Goal: Task Accomplishment & Management: Complete application form

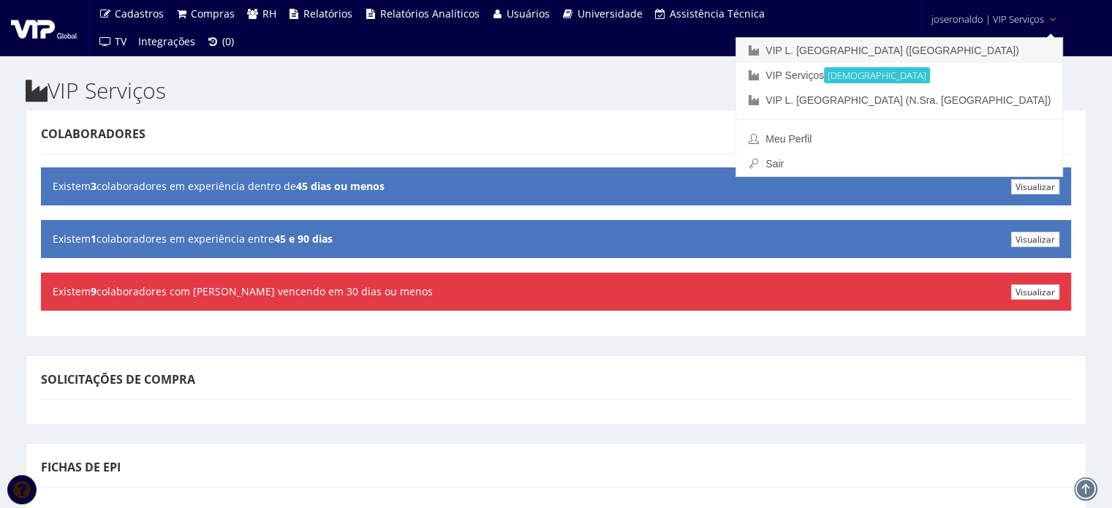
click at [945, 48] on link "VIP L. [GEOGRAPHIC_DATA] ([GEOGRAPHIC_DATA])" at bounding box center [899, 50] width 326 height 25
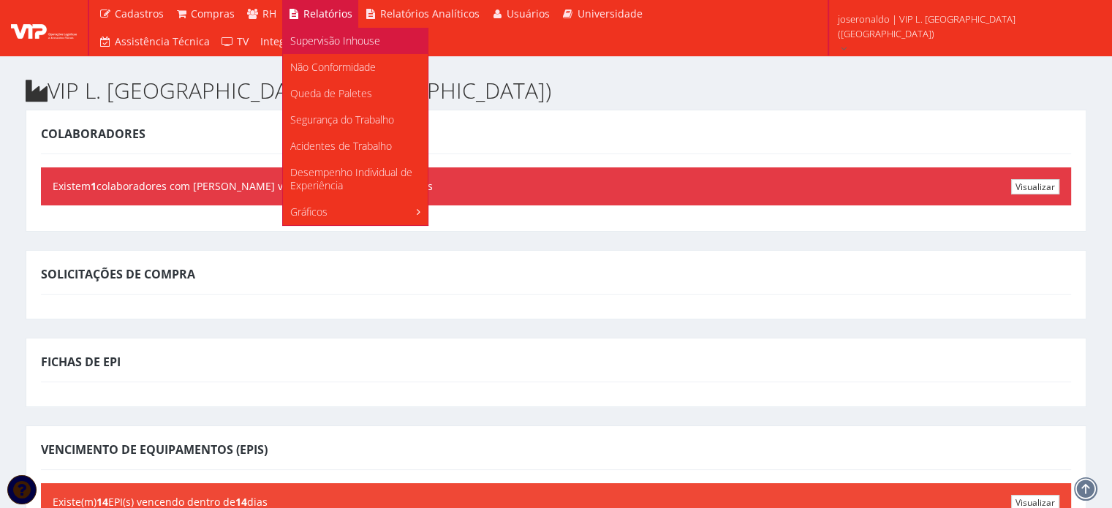
click at [322, 36] on span "Supervisão Inhouse" at bounding box center [335, 41] width 90 height 14
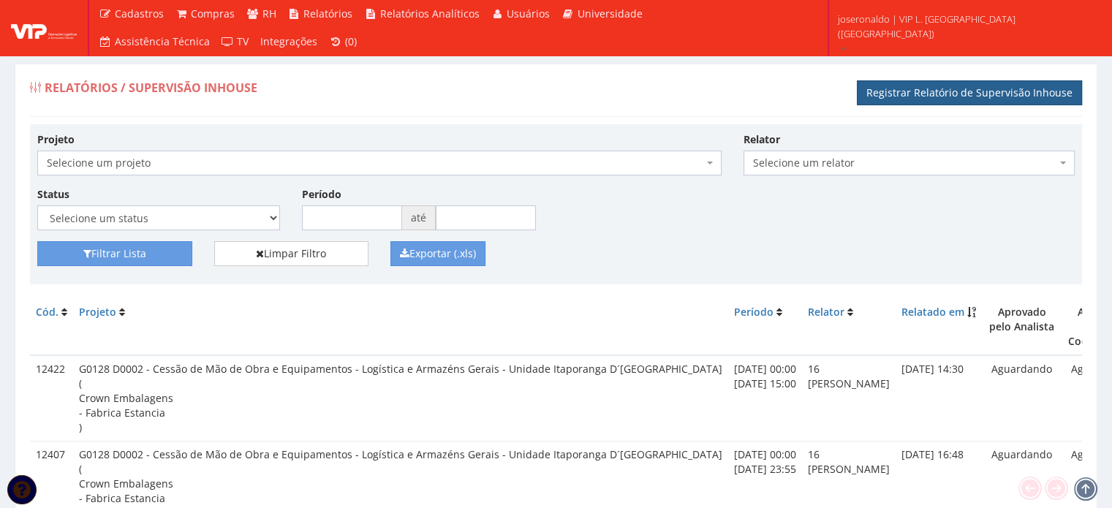
click at [989, 88] on link "Registrar Relatório de Supervisão Inhouse" at bounding box center [969, 92] width 225 height 25
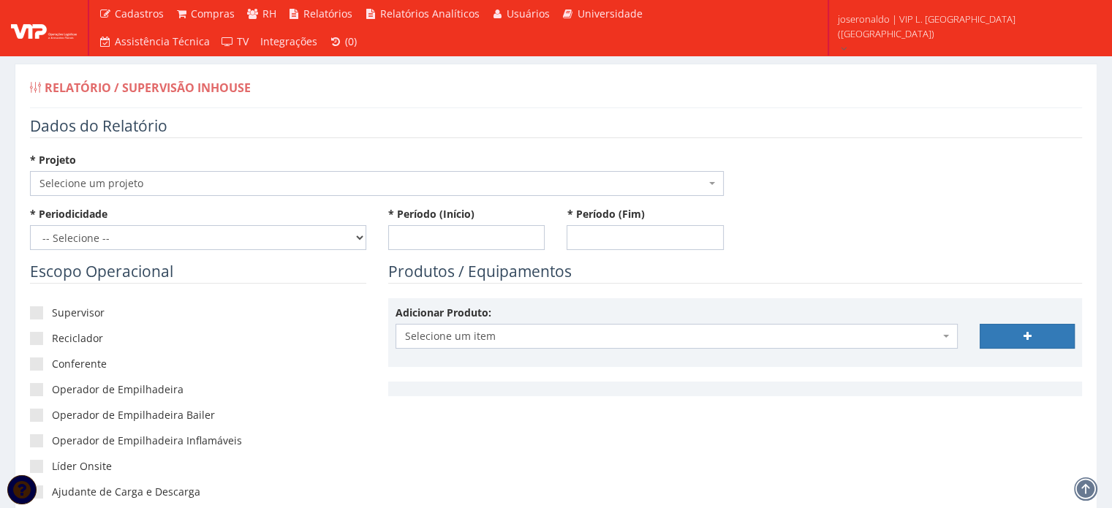
click at [120, 188] on span "Selecione um projeto" at bounding box center [372, 183] width 666 height 15
click at [140, 176] on span "Selecione um projeto" at bounding box center [372, 183] width 666 height 15
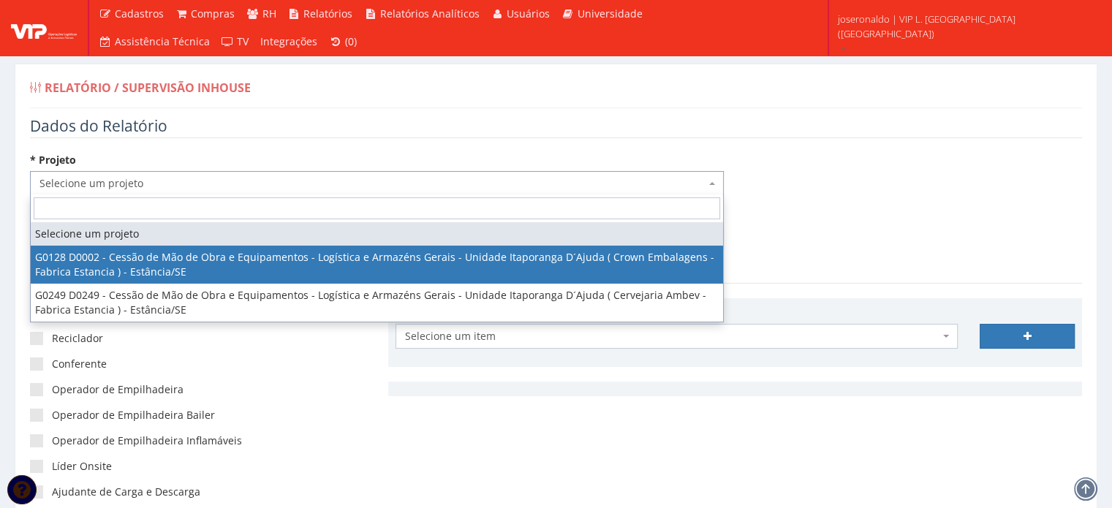
select select "128"
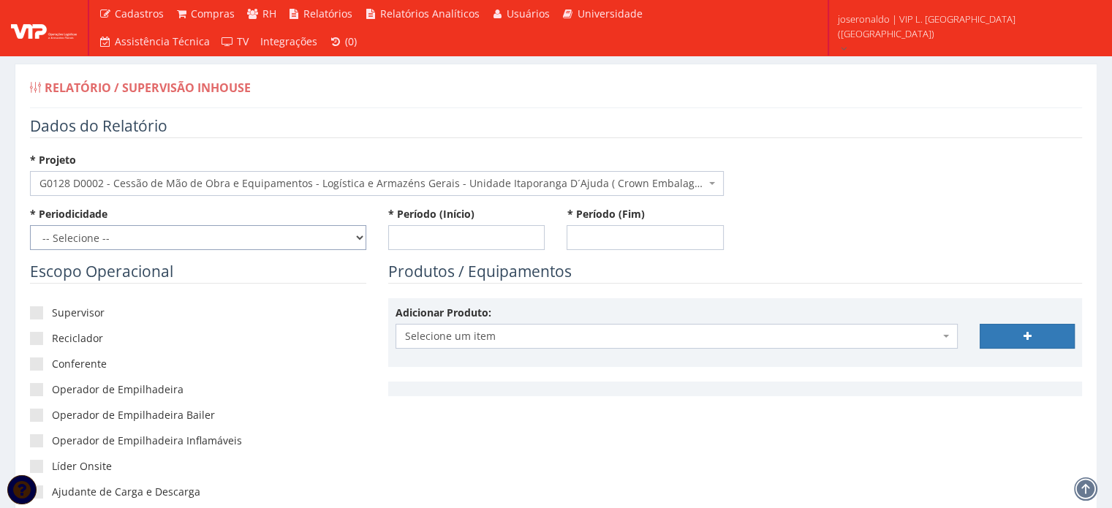
click at [203, 235] on select "-- Selecione -- Extraordinário Semanal" at bounding box center [198, 237] width 336 height 25
select select "1"
click at [30, 225] on select "-- Selecione -- Extraordinário Semanal" at bounding box center [198, 237] width 336 height 25
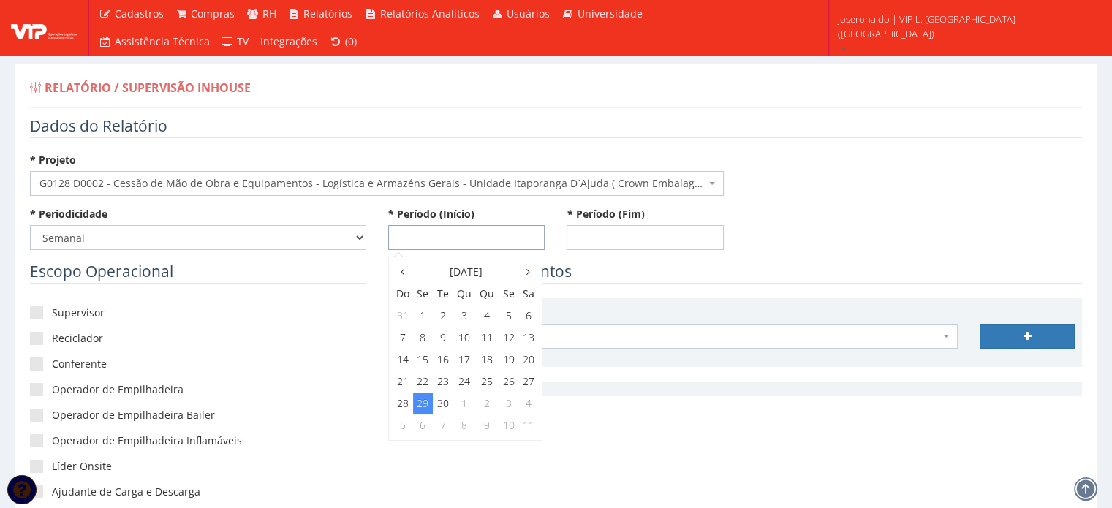
click at [445, 228] on input "* Período (Início)" at bounding box center [466, 237] width 157 height 25
click at [525, 357] on td "20" at bounding box center [528, 360] width 19 height 22
click at [418, 298] on span "0:00" at bounding box center [411, 297] width 29 height 19
type input "[DATE] 00:00"
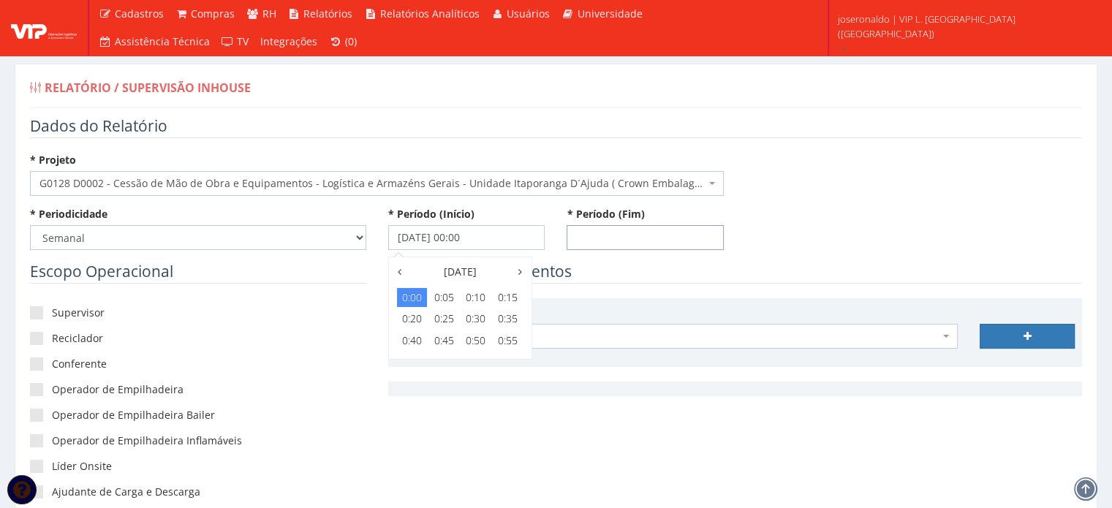
click at [633, 239] on input "* Período (Fim)" at bounding box center [645, 237] width 157 height 25
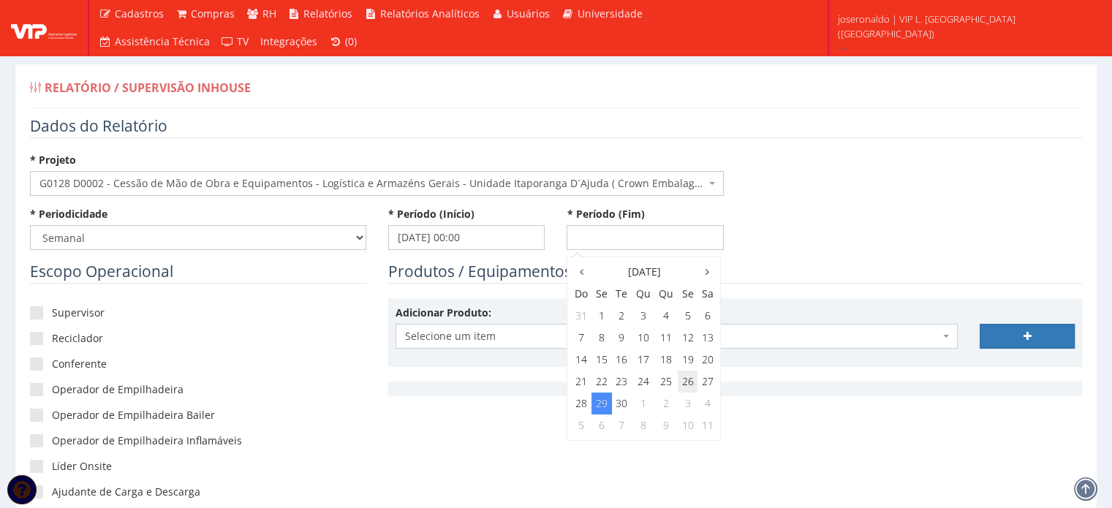
click at [684, 380] on td "26" at bounding box center [688, 382] width 20 height 22
click at [692, 402] on span "23:00" at bounding box center [686, 405] width 29 height 19
click at [692, 344] on span "23:55" at bounding box center [686, 340] width 29 height 19
type input "[DATE] 23:55"
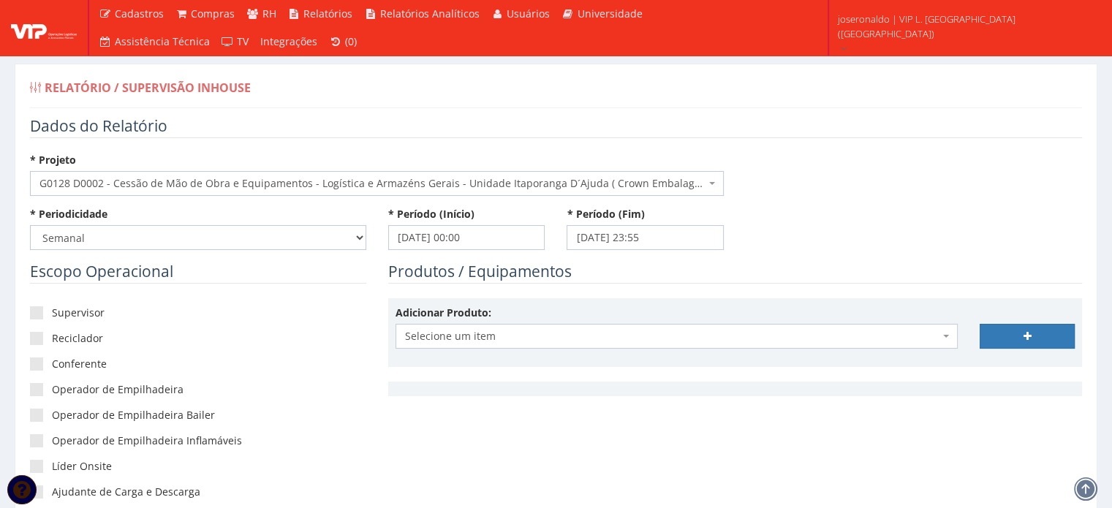
click at [845, 260] on div "* Periodicidade -- Selecione -- Extraordinário Semanal * Período (Início) 20/09…" at bounding box center [556, 234] width 1074 height 54
click at [70, 314] on label "Supervisor" at bounding box center [198, 313] width 336 height 15
click at [61, 314] on input"] "Supervisor" at bounding box center [57, 314] width 10 height 10
checkbox input"] "true"
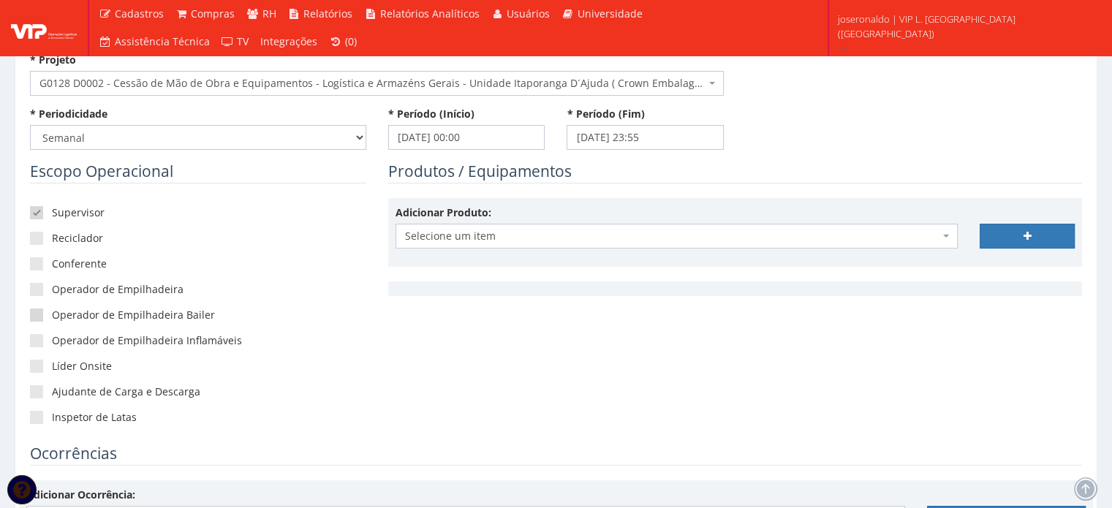
scroll to position [146, 0]
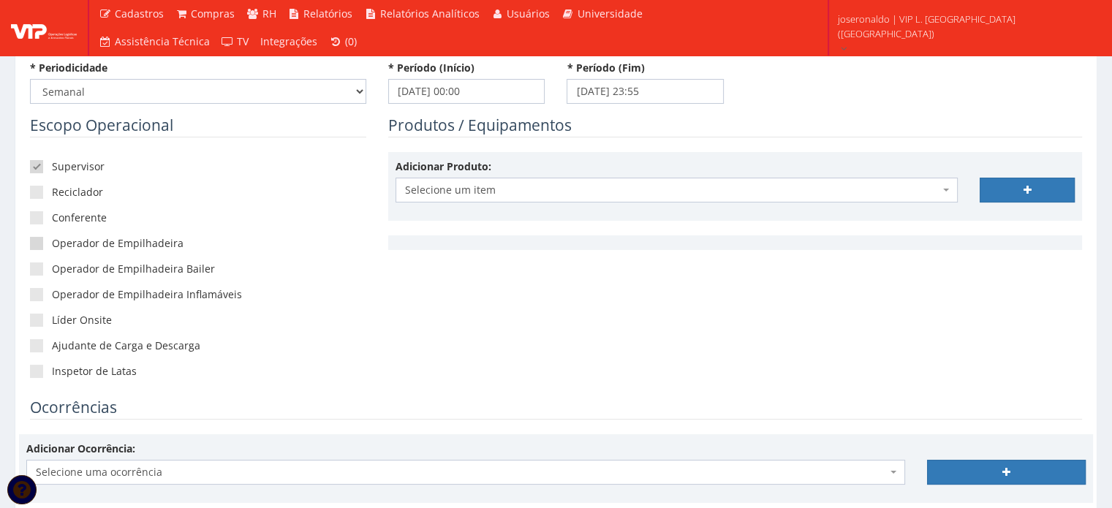
click at [73, 245] on label "Operador de Empilhadeira" at bounding box center [198, 243] width 336 height 15
click at [61, 245] on input"] "Operador de Empilhadeira" at bounding box center [57, 244] width 10 height 10
checkbox input"] "true"
click at [40, 318] on span at bounding box center [36, 320] width 13 height 13
click at [52, 318] on input"] "Líder Onsite" at bounding box center [57, 321] width 10 height 10
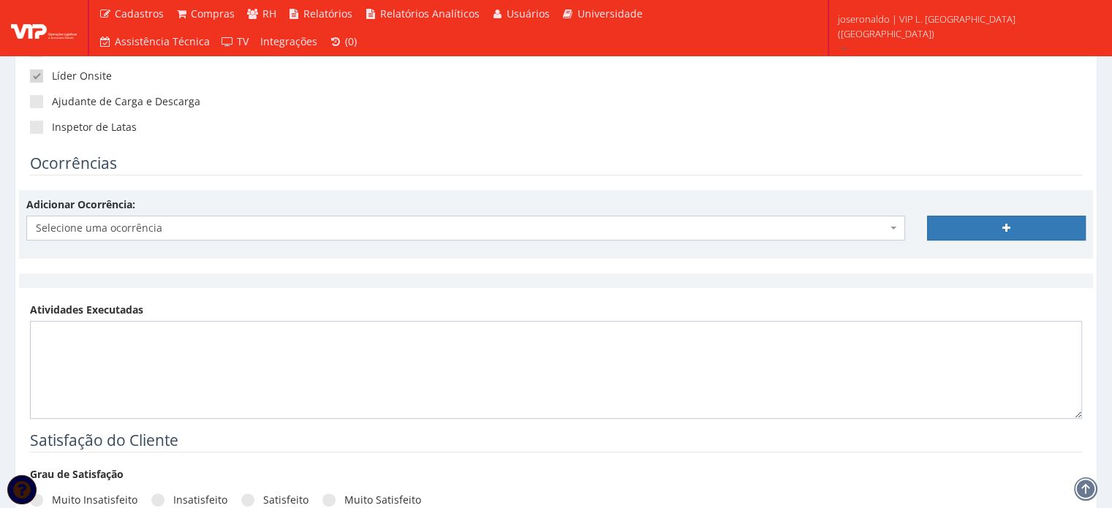
scroll to position [366, 0]
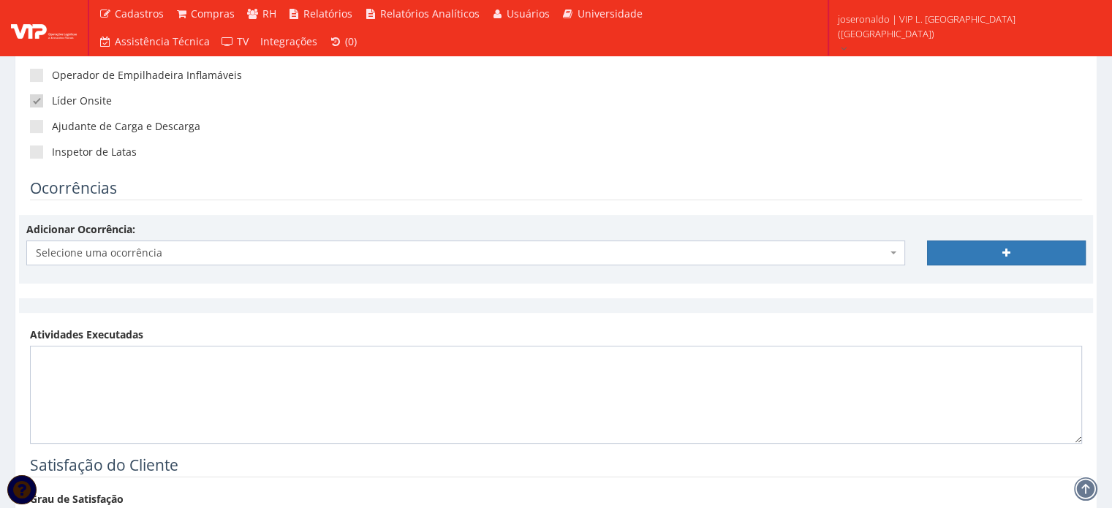
click at [39, 102] on span at bounding box center [36, 100] width 13 height 13
click at [52, 102] on input"] "Líder Onsite" at bounding box center [57, 102] width 10 height 10
checkbox input"] "false"
click at [42, 151] on span at bounding box center [36, 152] width 13 height 13
click at [52, 151] on input"] "Inspetor de Latas" at bounding box center [57, 153] width 10 height 10
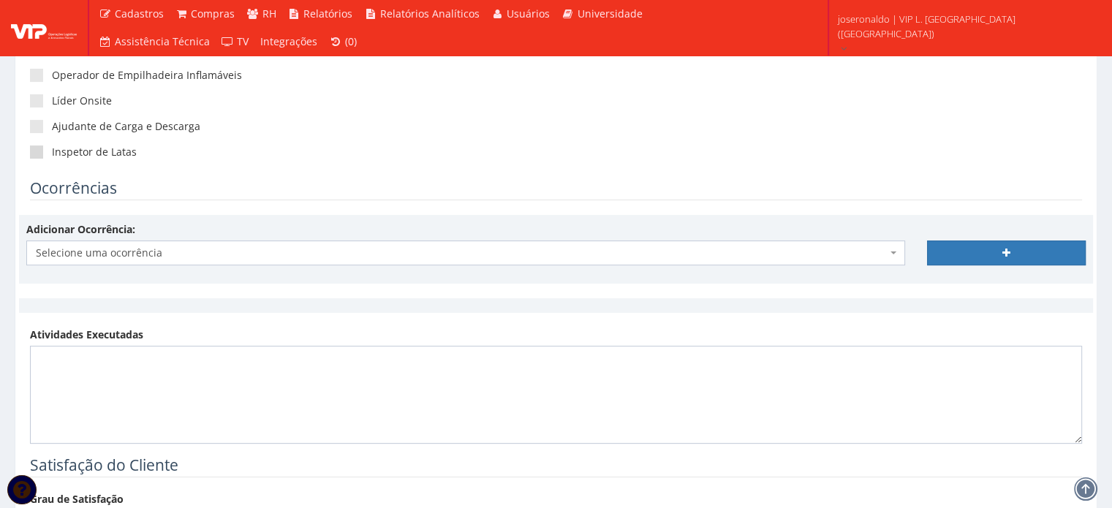
checkbox input"] "true"
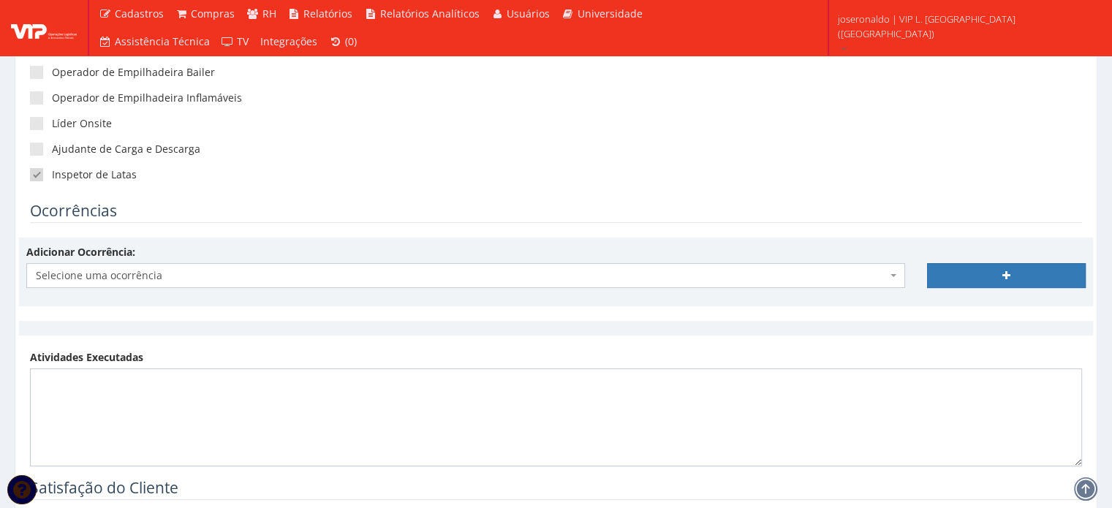
scroll to position [439, 0]
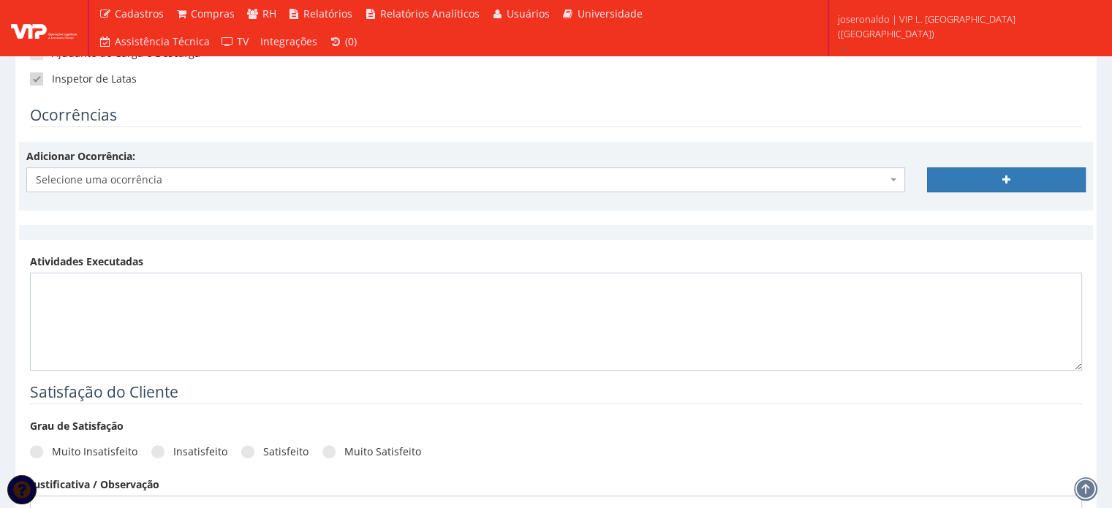
click at [200, 184] on span "Selecione uma ocorrência" at bounding box center [461, 180] width 851 height 15
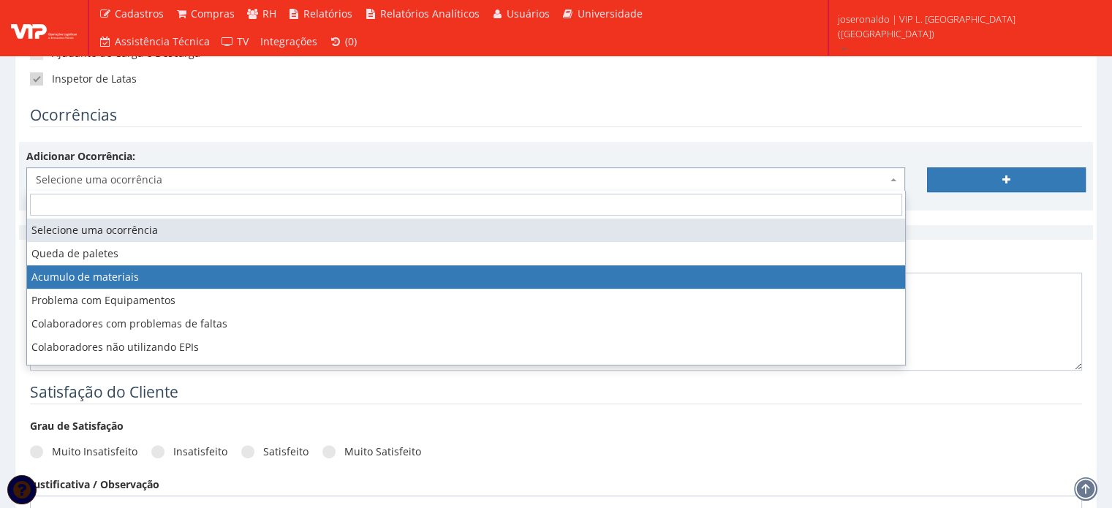
select select "acumulo_de_materiais"
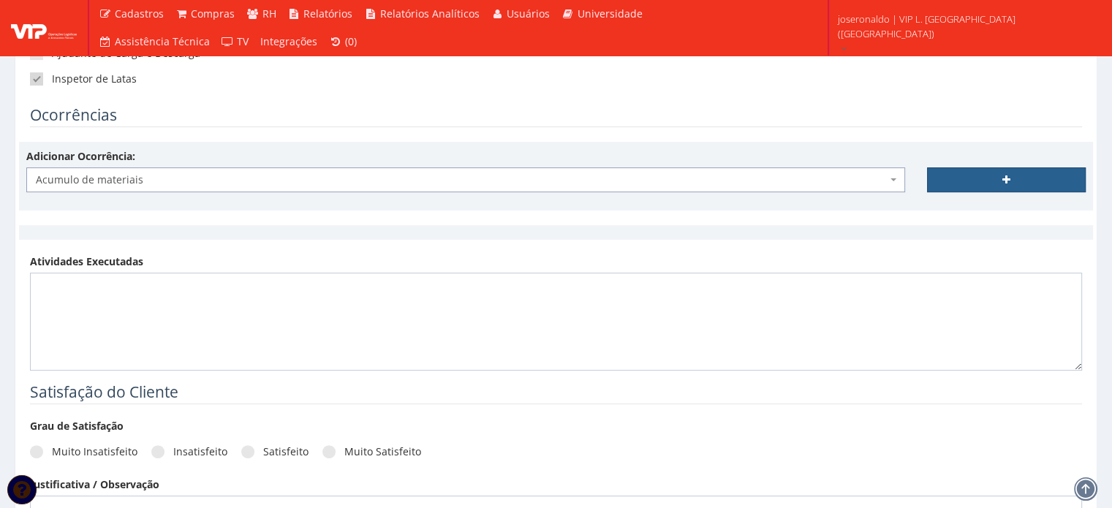
click at [974, 181] on link at bounding box center [1006, 179] width 159 height 25
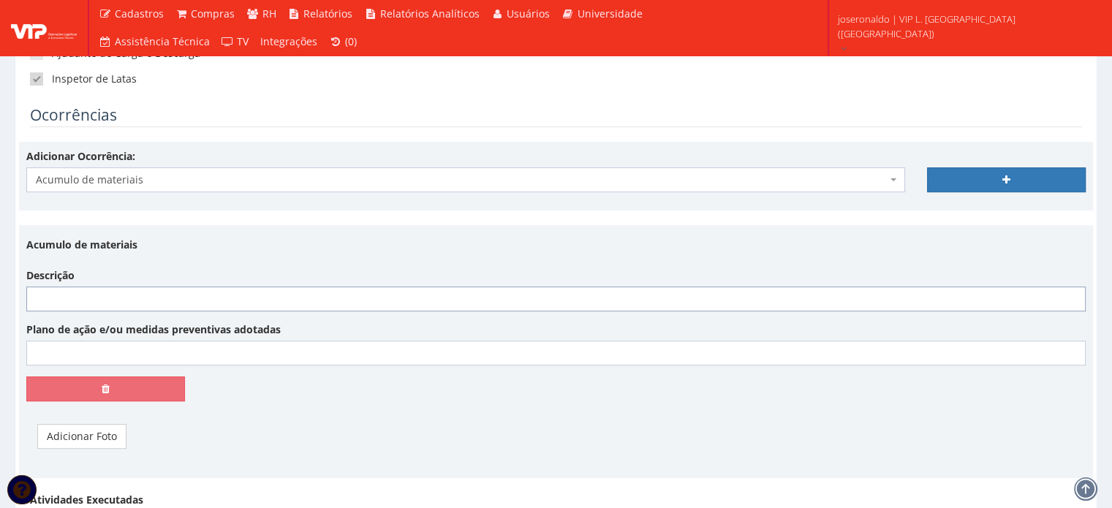
click at [299, 302] on input "Descrição" at bounding box center [556, 299] width 1060 height 25
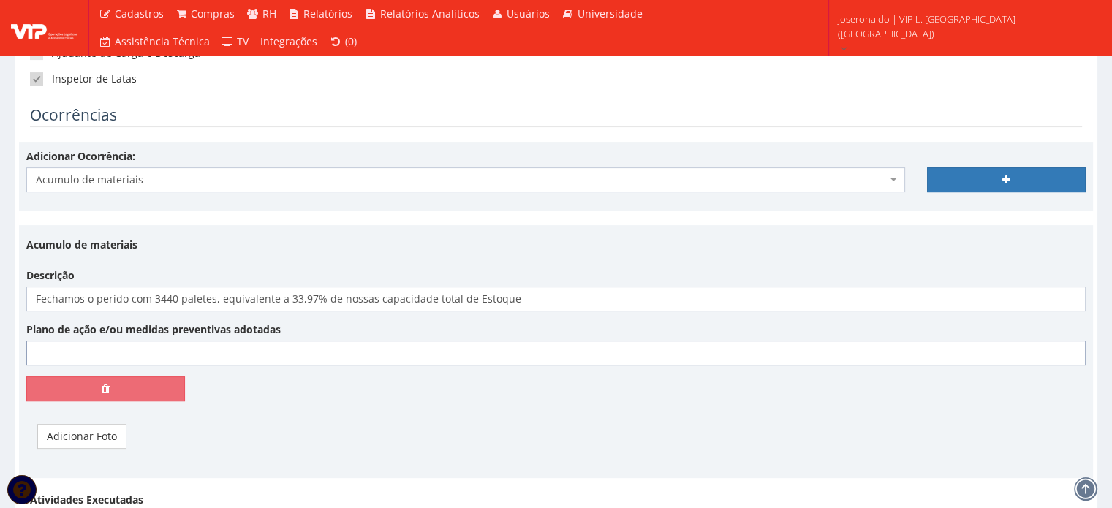
click at [222, 356] on input "Plano de ação e/ou medidas preventivas adotadas" at bounding box center [556, 353] width 1060 height 25
click at [542, 298] on input "Fechamos o perído com 3440 paletes, equivalente a 33,97% de nossas capacidade t…" at bounding box center [556, 299] width 1060 height 25
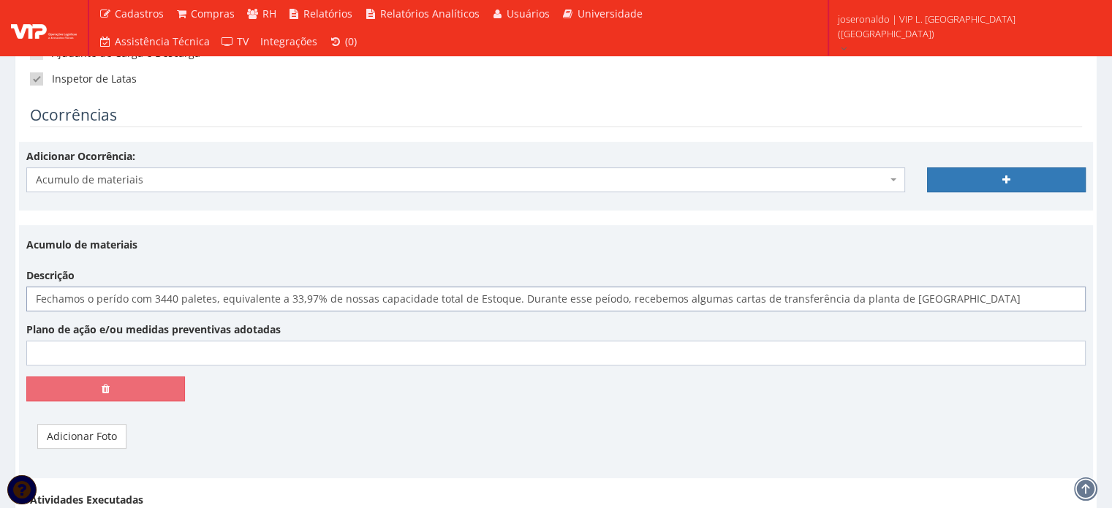
type input "Fechamos o perído com 3440 paletes, equivalente a 33,97% de nossas capacidade t…"
type input "D"
type input "N"
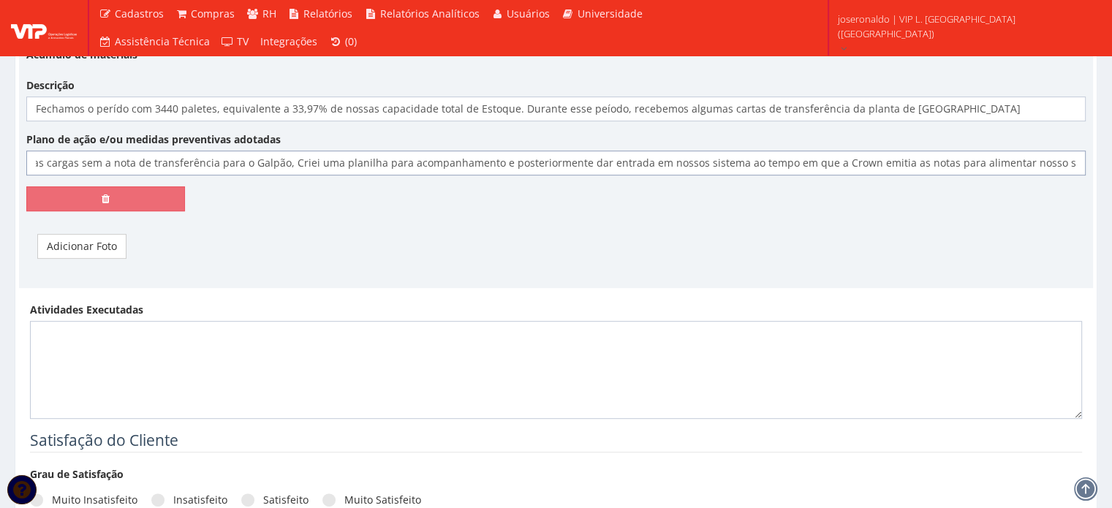
scroll to position [658, 0]
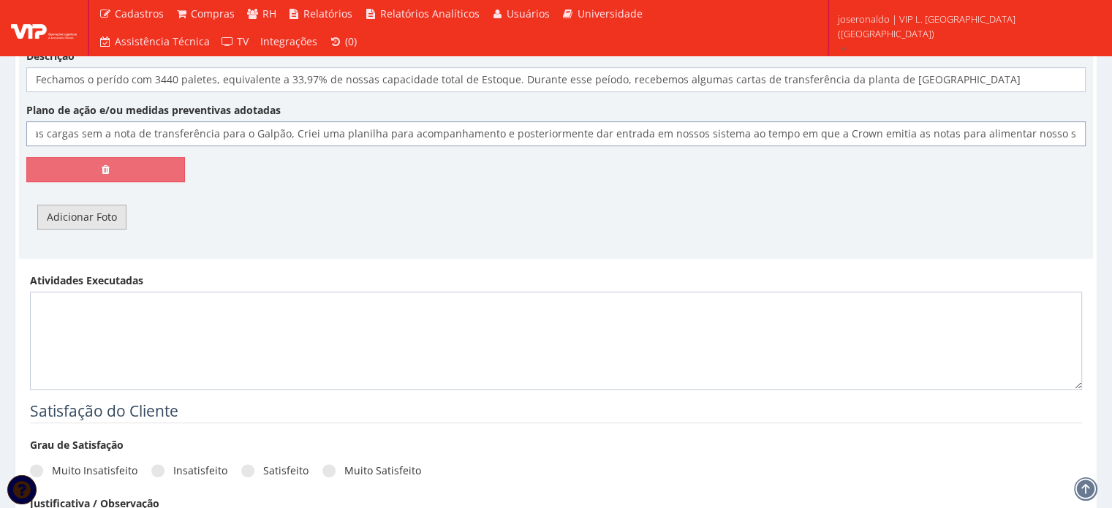
type input "Como recebemos as cargas sem a nota de transferência para o Galpão, Criei uma p…"
click at [73, 219] on link "Adicionar Foto" at bounding box center [81, 217] width 89 height 25
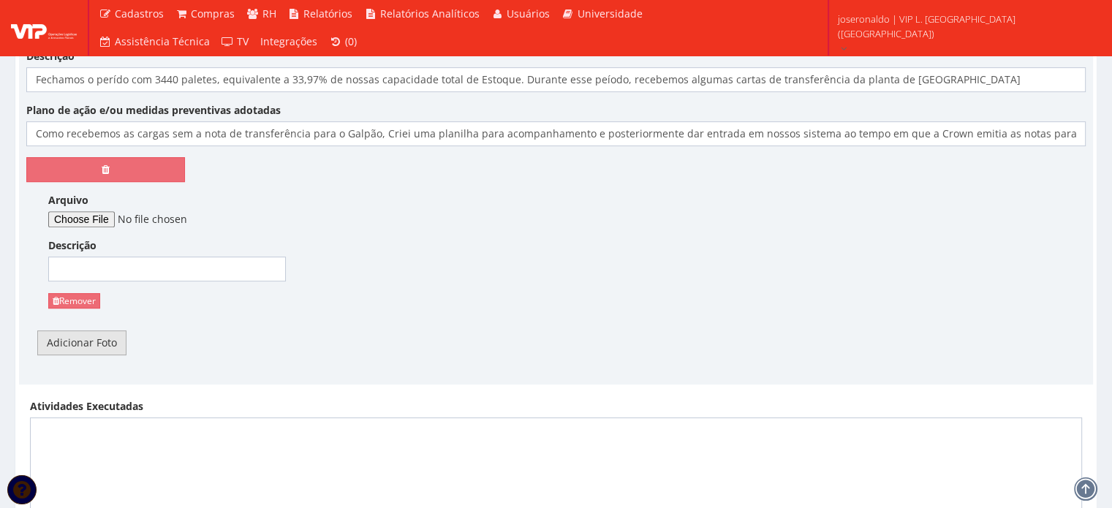
click at [94, 347] on link "Adicionar Foto" at bounding box center [81, 343] width 89 height 25
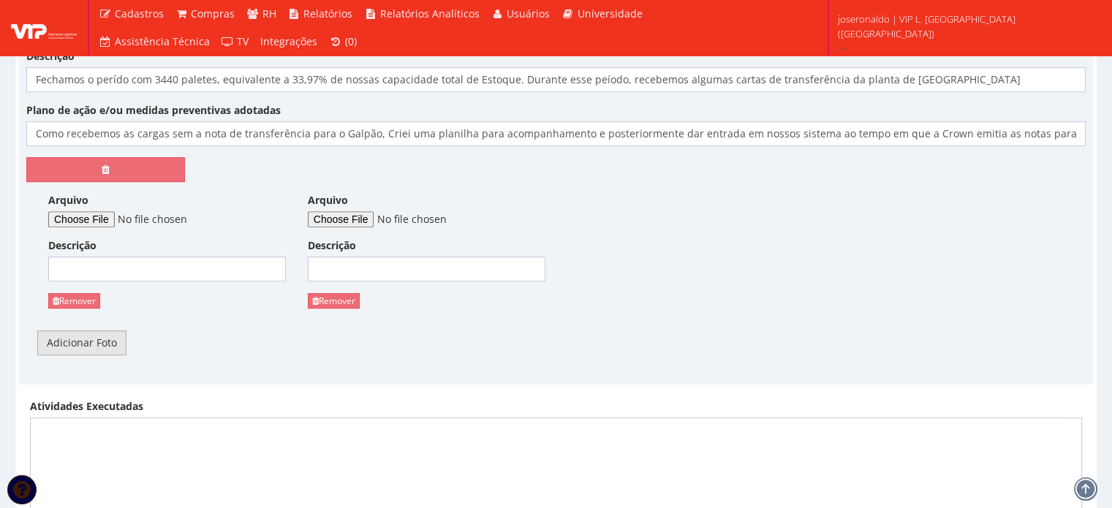
click at [94, 347] on link "Adicionar Foto" at bounding box center [81, 343] width 89 height 25
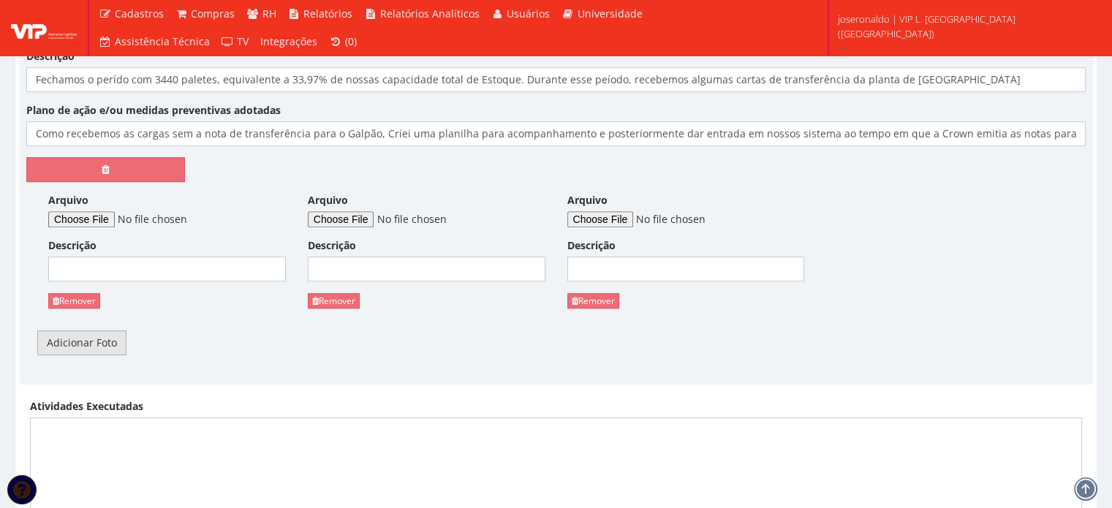
click at [94, 347] on link "Adicionar Foto" at bounding box center [81, 343] width 89 height 25
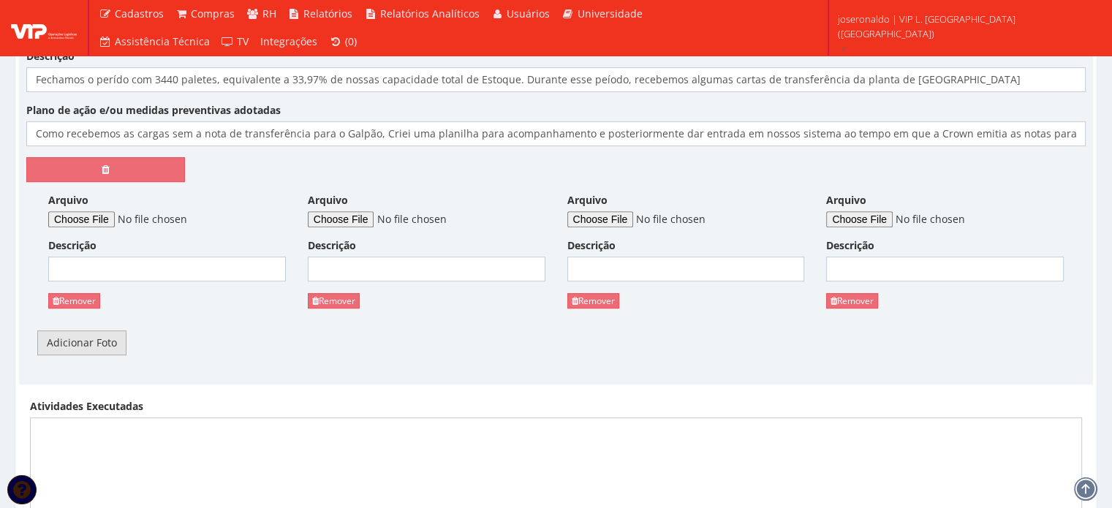
click at [94, 347] on link "Adicionar Foto" at bounding box center [81, 343] width 89 height 25
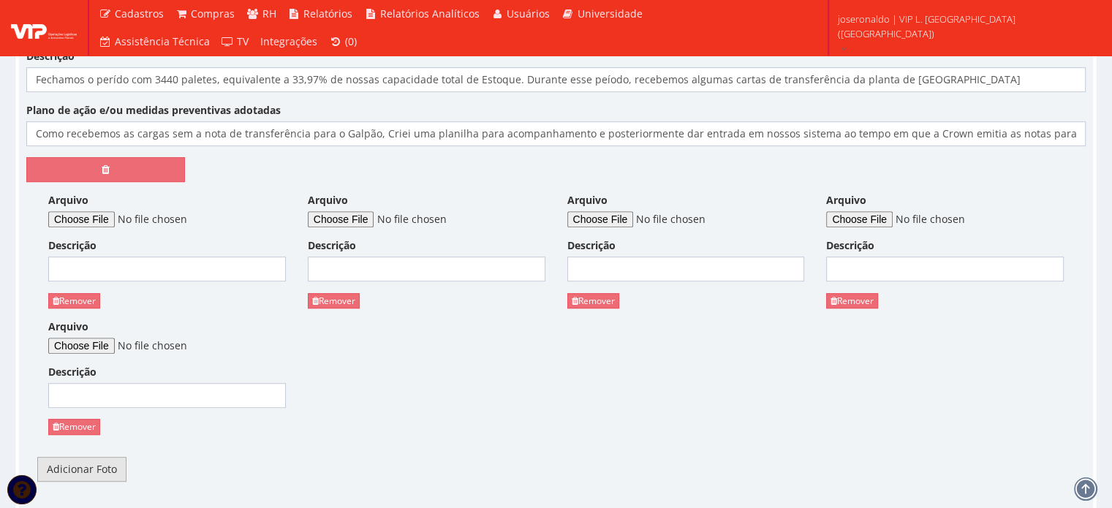
click at [91, 471] on link "Adicionar Foto" at bounding box center [81, 469] width 89 height 25
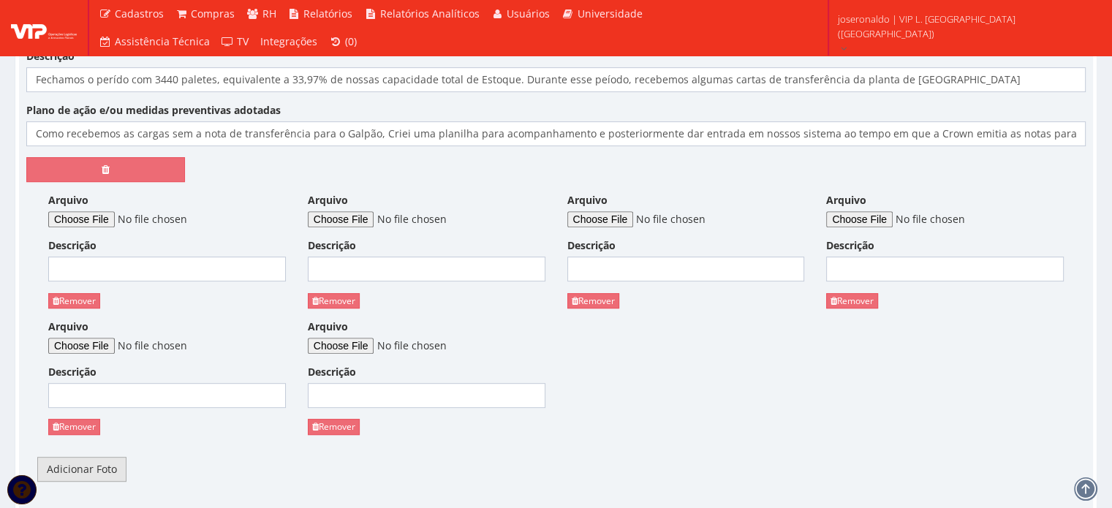
click at [91, 471] on link "Adicionar Foto" at bounding box center [81, 469] width 89 height 25
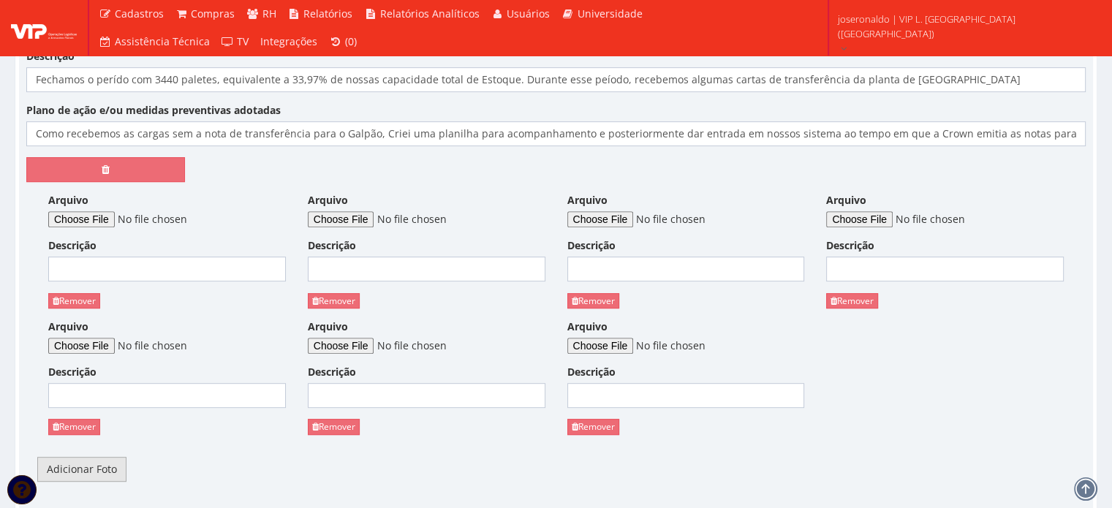
click at [92, 471] on link "Adicionar Foto" at bounding box center [81, 469] width 89 height 25
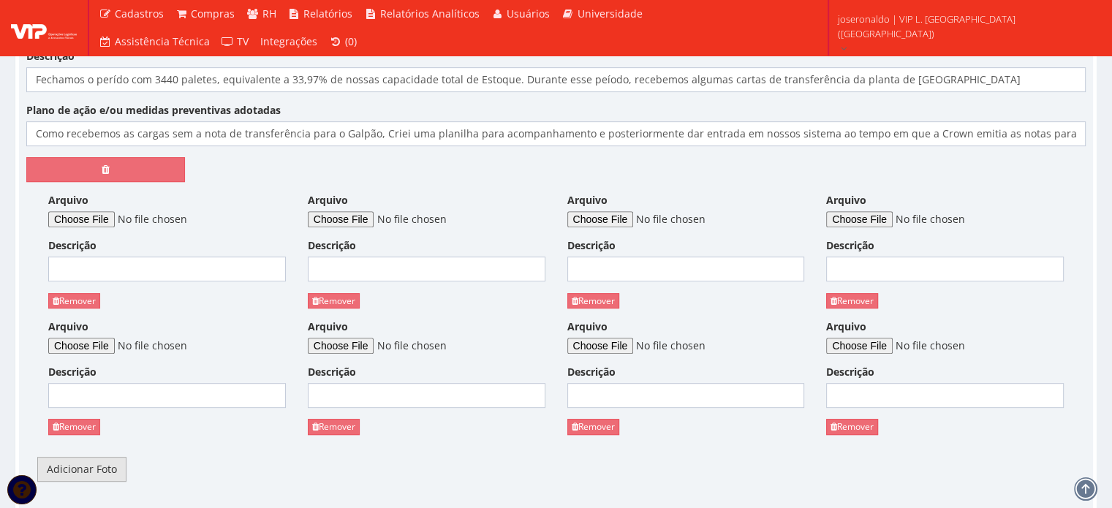
click at [94, 470] on link "Adicionar Foto" at bounding box center [81, 469] width 89 height 25
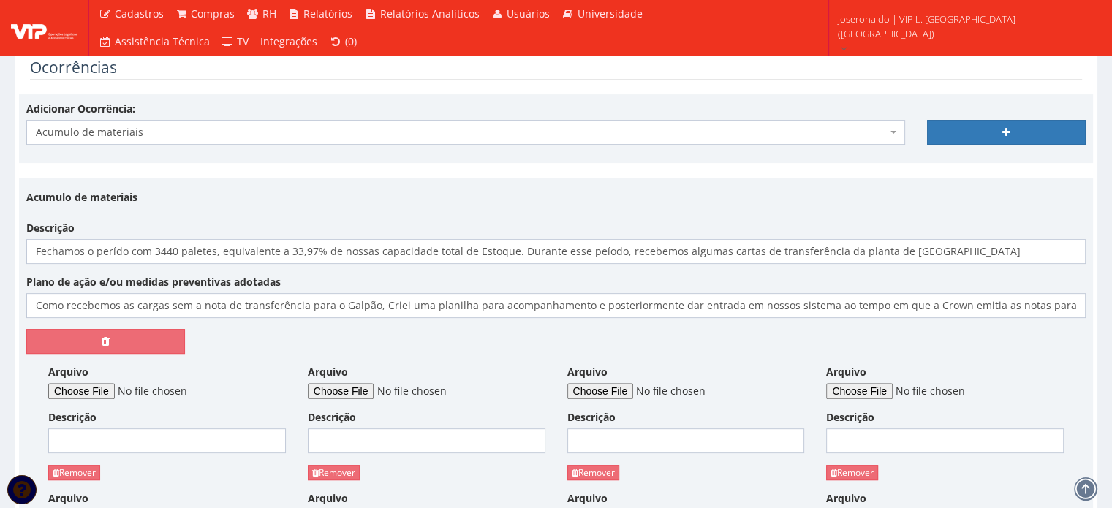
scroll to position [512, 0]
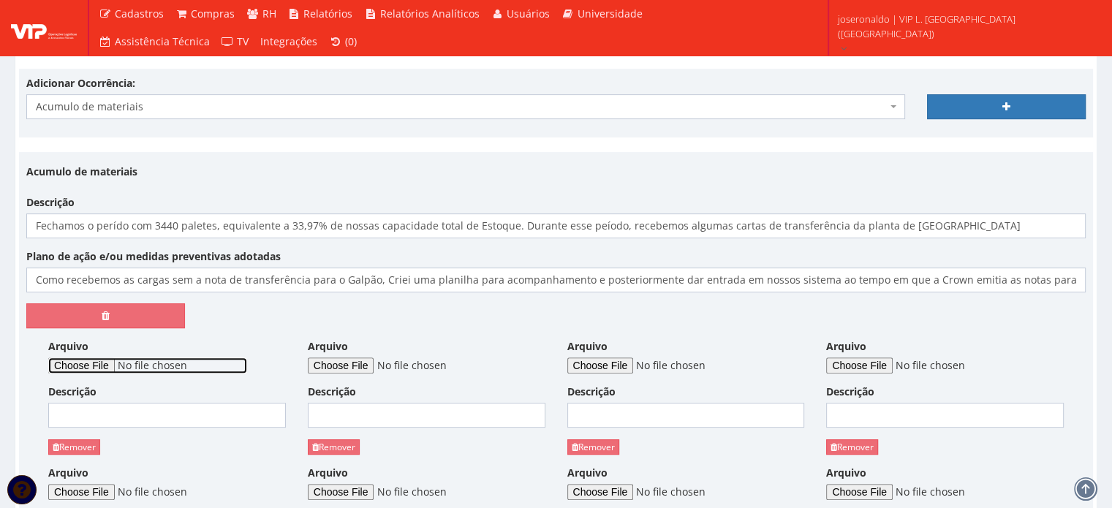
click at [98, 365] on input "Arquivo" at bounding box center [147, 366] width 199 height 16
type input "C:\fakepath\Resumo de Estoque.png"
click at [108, 398] on div "Descrição" at bounding box center [167, 406] width 238 height 43
click at [107, 419] on input "Descrição" at bounding box center [167, 415] width 238 height 25
type input "Resumo de Estoque no período"
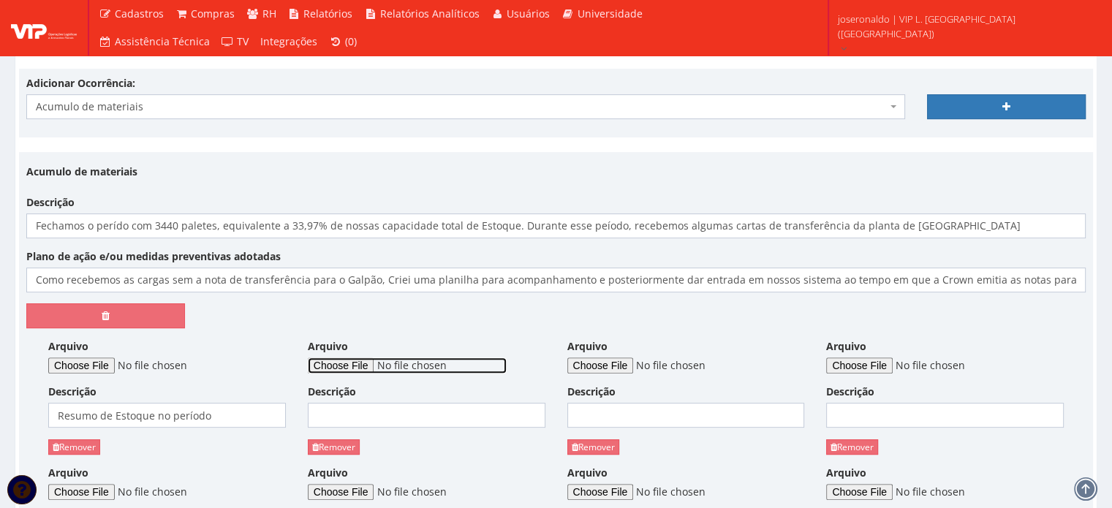
click at [367, 364] on input "Arquivo" at bounding box center [407, 366] width 199 height 16
type input "C:\fakepath\Análise de Produtividade por Janela de Horário.png"
click at [397, 418] on input "Descrição" at bounding box center [427, 415] width 238 height 25
type input "Análise de Produtividade por Horário"
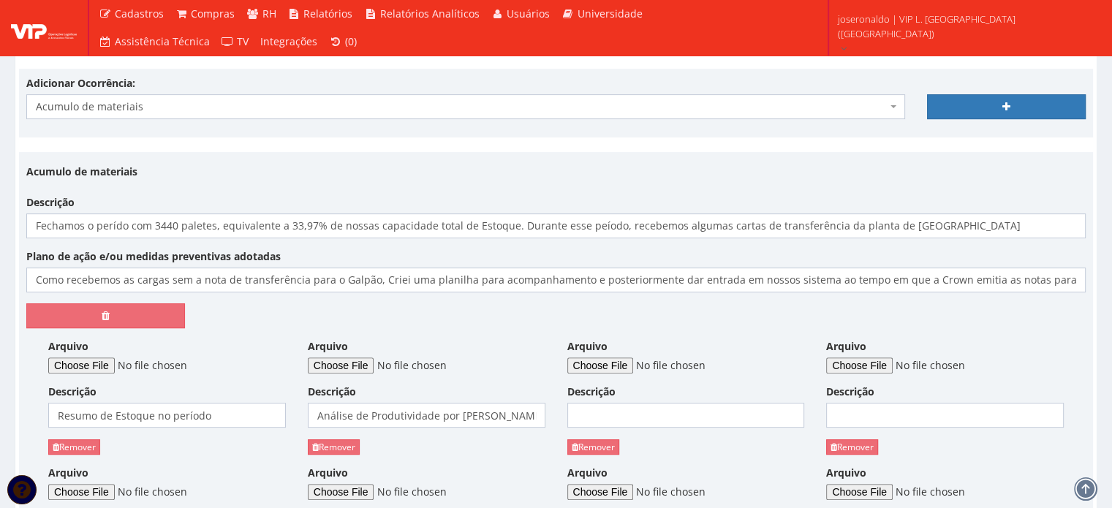
click at [623, 355] on div "Arquivo" at bounding box center [686, 356] width 238 height 34
click at [635, 362] on input "Arquivo" at bounding box center [666, 366] width 199 height 16
type input "C:\fakepath\Média Tempo de Espera em Pátio.png"
click at [642, 420] on input "Descrição" at bounding box center [686, 415] width 238 height 25
type input "Média Tempo espera em Pátio"
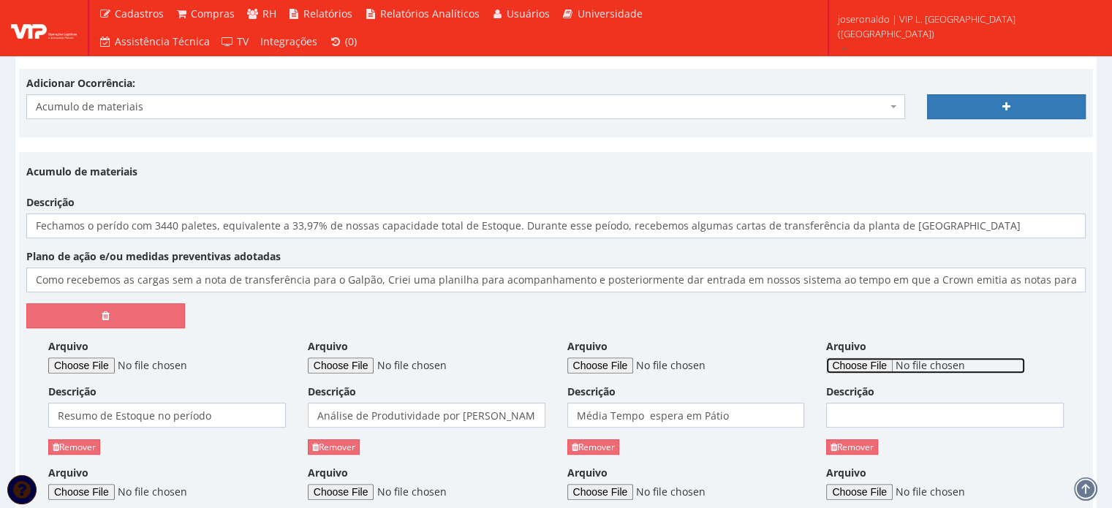
click at [869, 368] on input "Arquivo" at bounding box center [925, 366] width 199 height 16
type input "C:\fakepath\Tempos e Movimentos Internos.png"
click at [878, 404] on input "Descrição" at bounding box center [945, 415] width 238 height 25
type input "Tempos e Movimentos Internos"
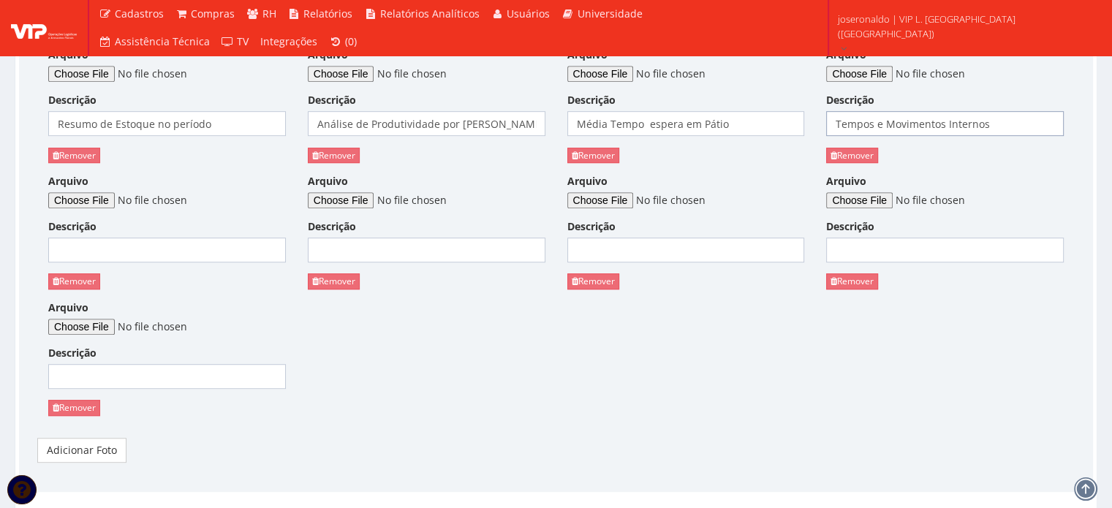
scroll to position [804, 0]
click at [78, 193] on input "Arquivo" at bounding box center [147, 200] width 199 height 16
type input "C:\fakepath\Volume de Baús Faturados por Grupo de Clientes.png"
click at [120, 251] on input "Descrição" at bounding box center [167, 249] width 238 height 25
type input "Volume de Baús Faturados por Cliente"
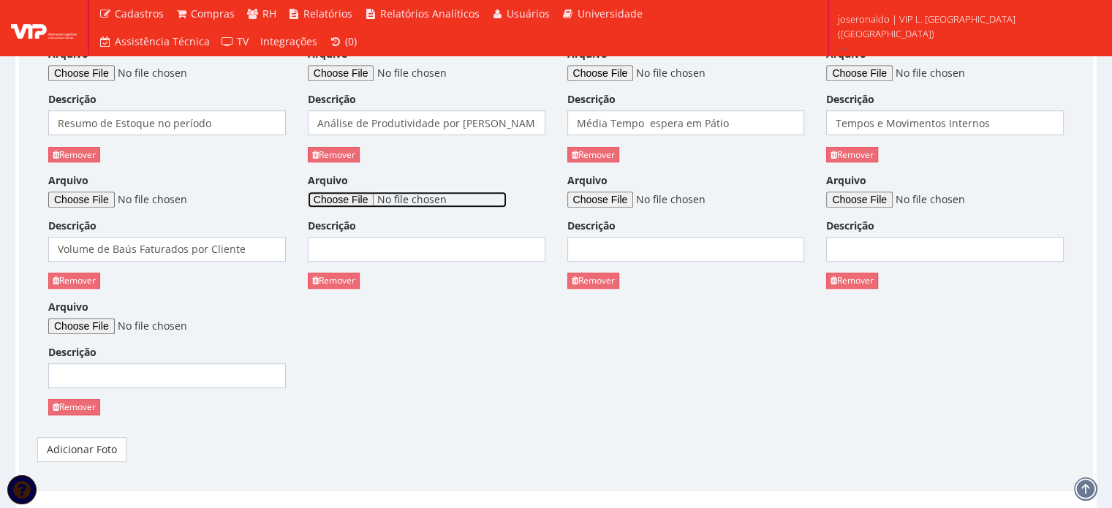
click at [381, 200] on input "Arquivo" at bounding box center [407, 200] width 199 height 16
type input "C:\fakepath\Volume de Paletes Carregados Por SKU.png"
click at [412, 250] on input "Descrição" at bounding box center [427, 249] width 238 height 25
type input "Volume de Paletes por SKU"
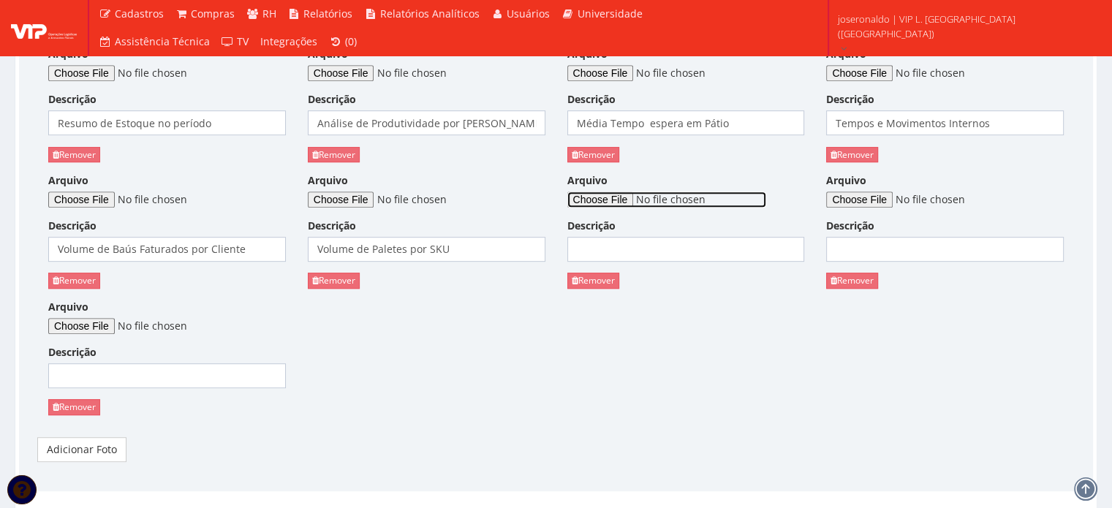
click at [617, 194] on input "Arquivo" at bounding box center [666, 200] width 199 height 16
type input "C:\fakepath\Volume de Paletes embarcardos por Rota.png"
click at [641, 246] on input "Descrição" at bounding box center [686, 249] width 238 height 25
type input "Volume de Paletes por Rota"
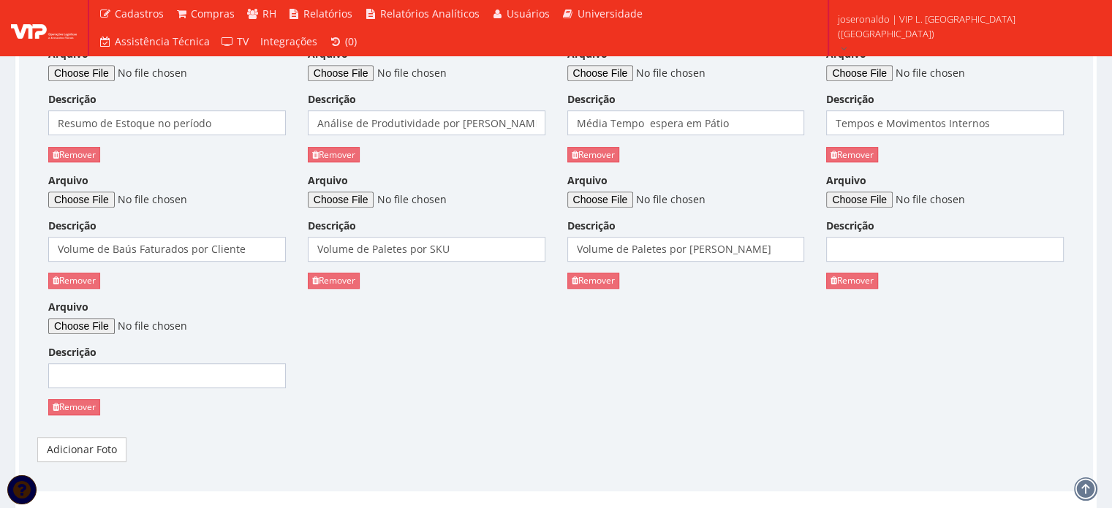
click at [872, 188] on div "Arquivo" at bounding box center [945, 190] width 238 height 34
click at [872, 196] on input "Arquivo" at bounding box center [925, 200] width 199 height 16
type input "C:\fakepath\Volume de Paletes por Operador de Empilhadeira.png"
click at [863, 243] on input "Descrição" at bounding box center [945, 249] width 238 height 25
type input "Volume de Paletes por Empilhadeira"
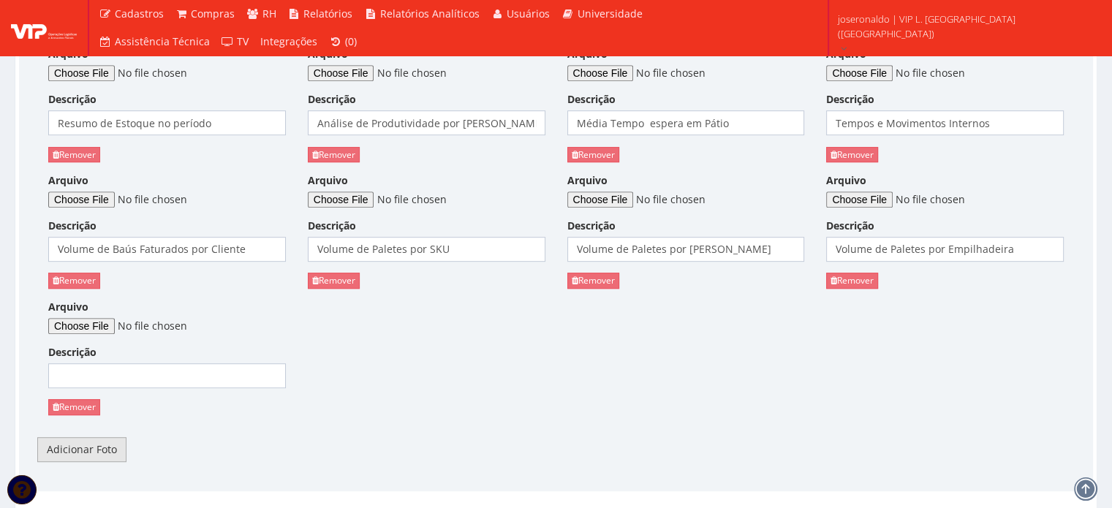
click at [86, 440] on link "Adicionar Foto" at bounding box center [81, 449] width 89 height 25
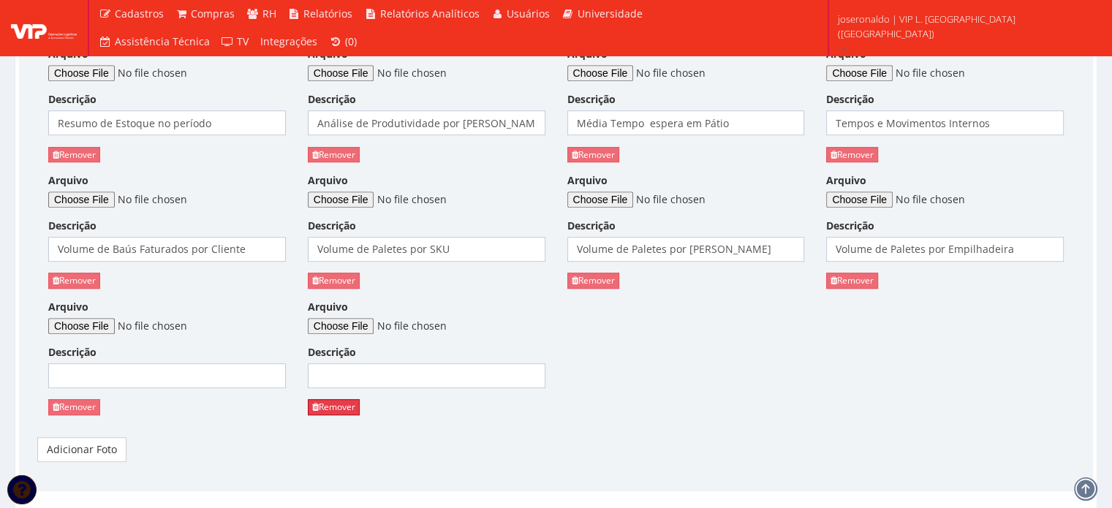
drag, startPoint x: 344, startPoint y: 406, endPoint x: 623, endPoint y: 46, distance: 455.5
click at [344, 406] on link "Remover" at bounding box center [334, 406] width 52 height 15
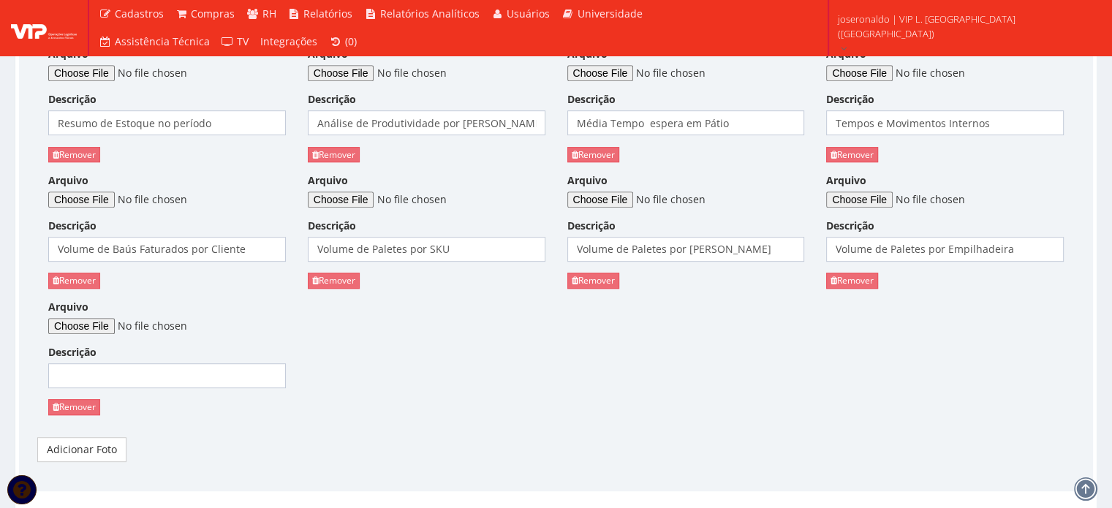
click at [623, 46] on ul "Cadastros Clientes Unidades Subclientes Unidades de Subclientes Projetos Vagas …" at bounding box center [404, 28] width 622 height 56
click at [65, 322] on input "Arquivo" at bounding box center [147, 326] width 199 height 16
type input "C:\fakepath\Dados Operação Crown PI vs Crown SE - Armazém Itaporanga.xlsx"
click at [166, 385] on input "Descrição" at bounding box center [167, 375] width 238 height 25
type input "Planilha NF de Teresina"
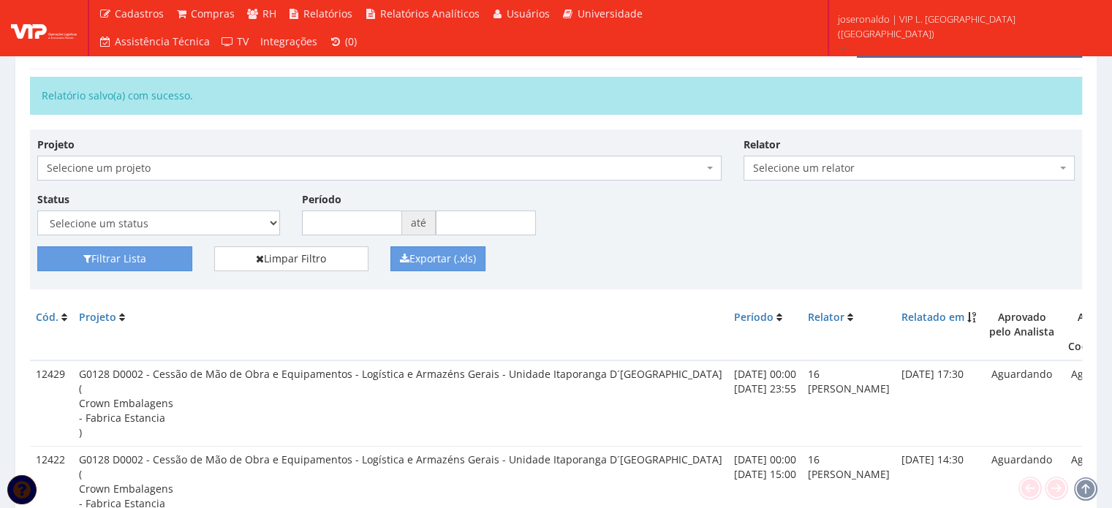
scroll to position [73, 0]
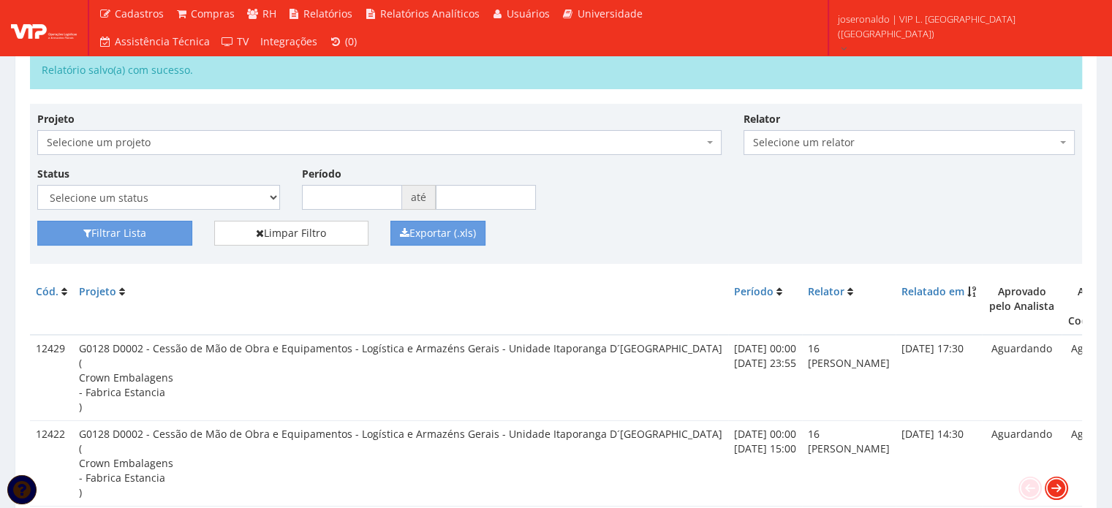
click at [1060, 492] on icon at bounding box center [1056, 488] width 20 height 20
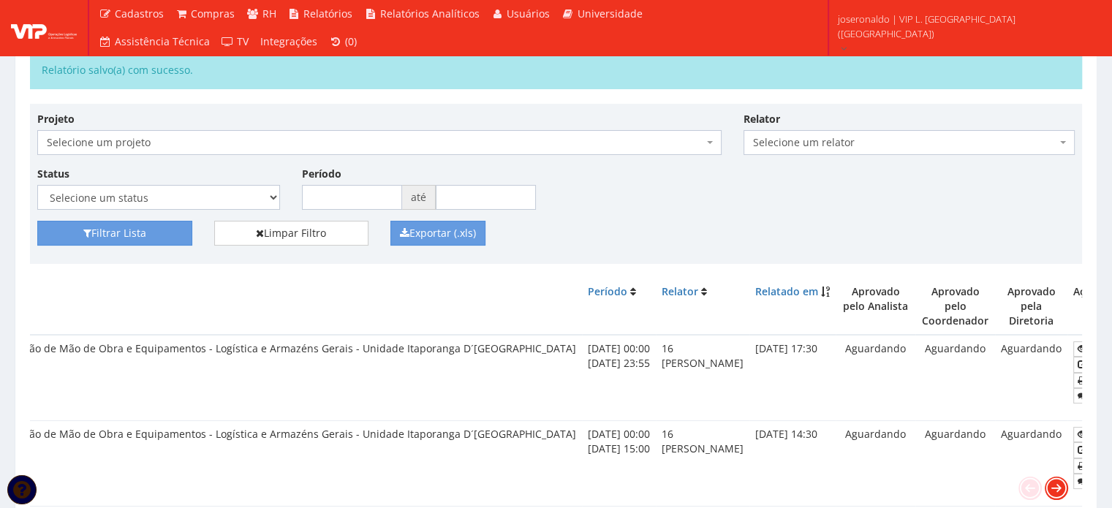
click at [1060, 492] on icon at bounding box center [1056, 488] width 20 height 20
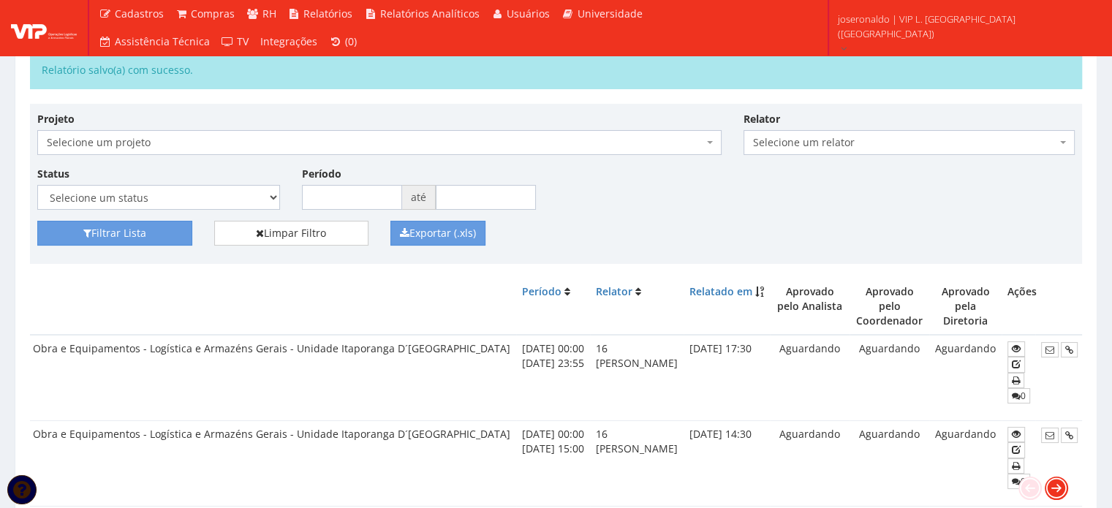
click at [1060, 492] on icon at bounding box center [1056, 488] width 20 height 20
click at [1017, 361] on icon at bounding box center [1016, 364] width 9 height 10
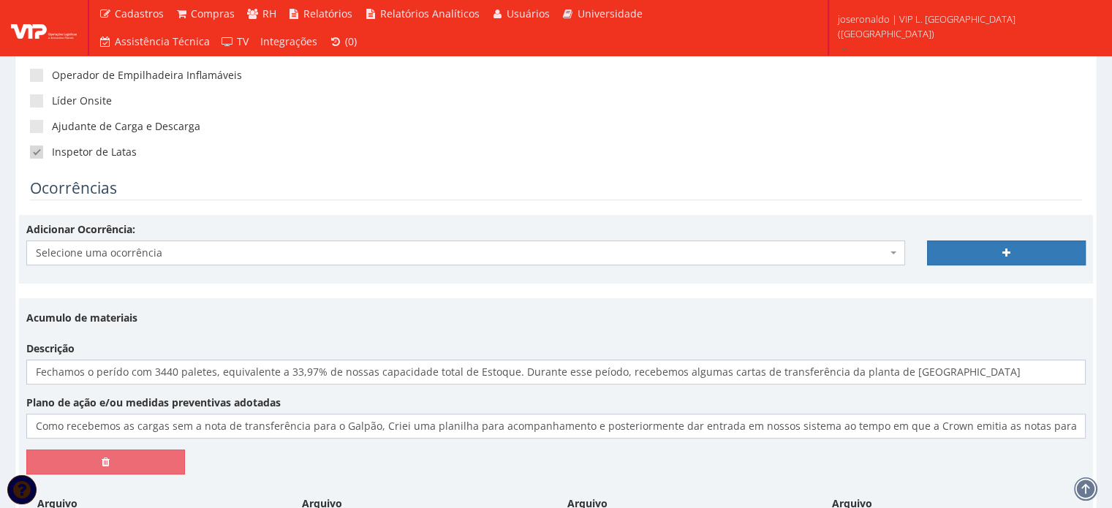
scroll to position [293, 0]
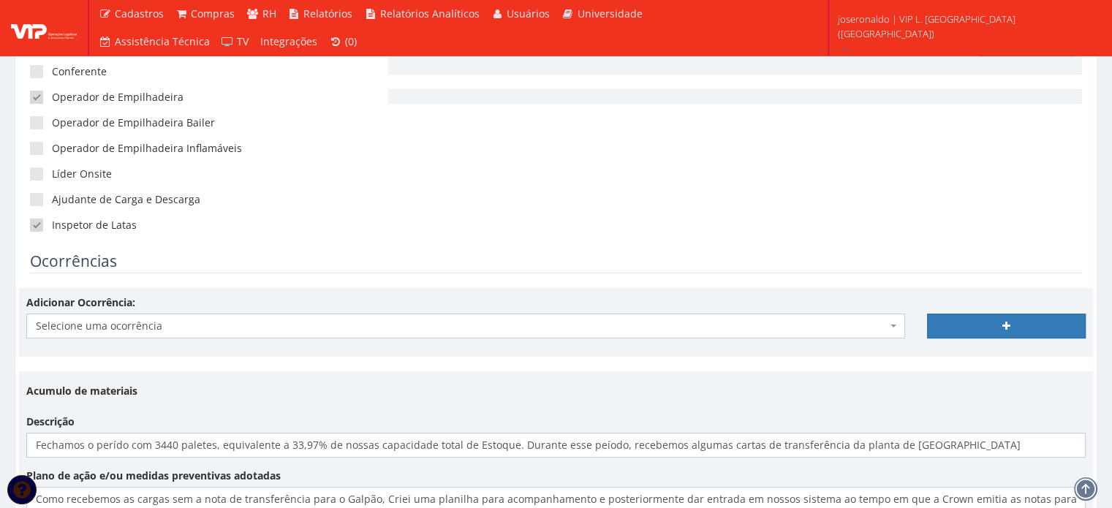
click at [219, 325] on span "Selecione uma ocorrência" at bounding box center [461, 326] width 851 height 15
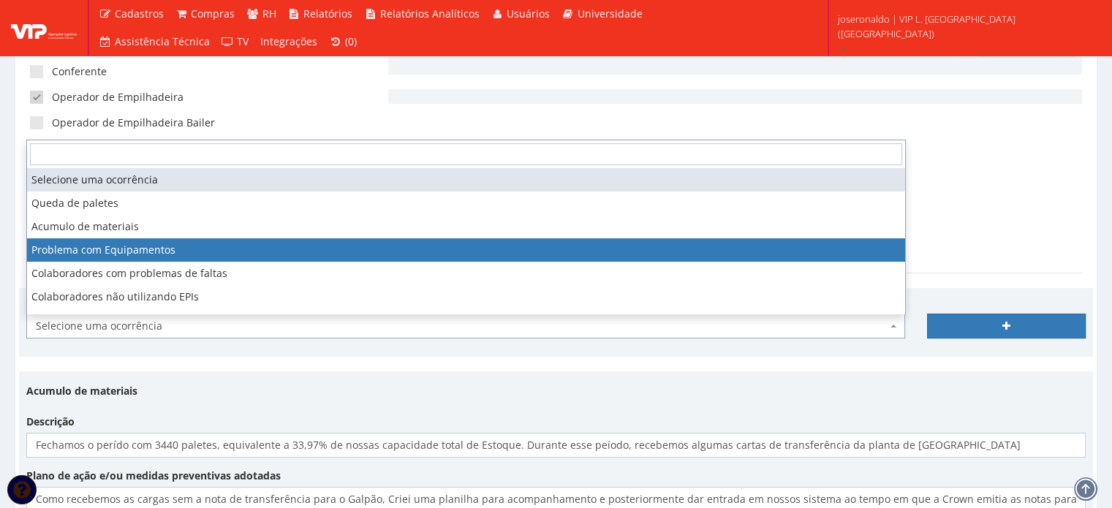
select select "problema_equipamentos"
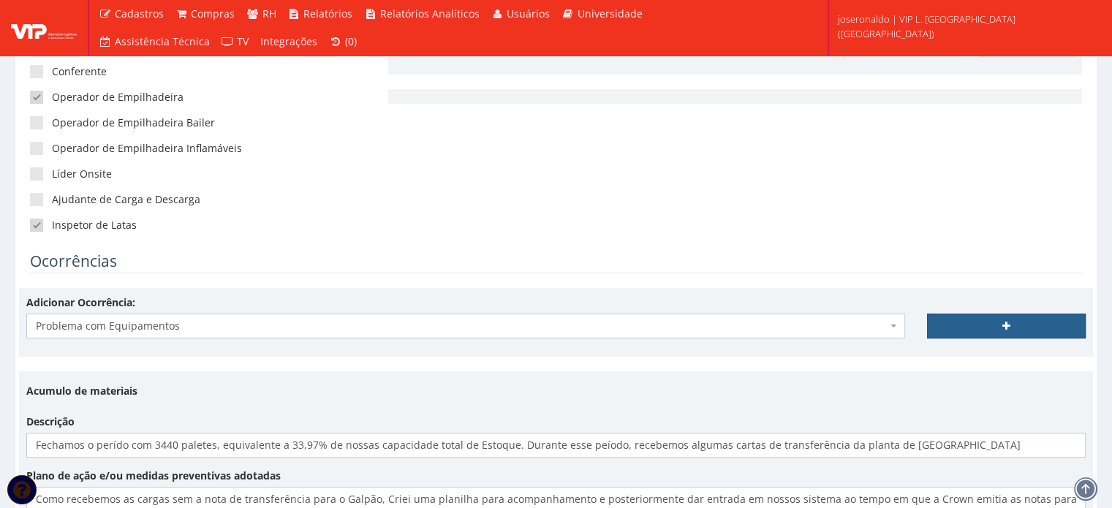
click at [1020, 330] on link at bounding box center [1006, 326] width 159 height 25
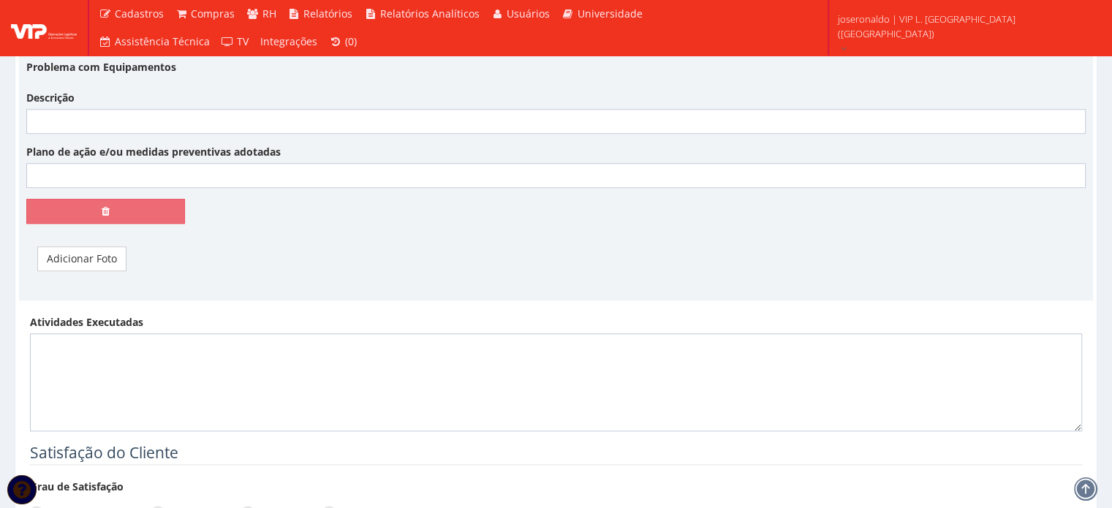
scroll to position [1170, 0]
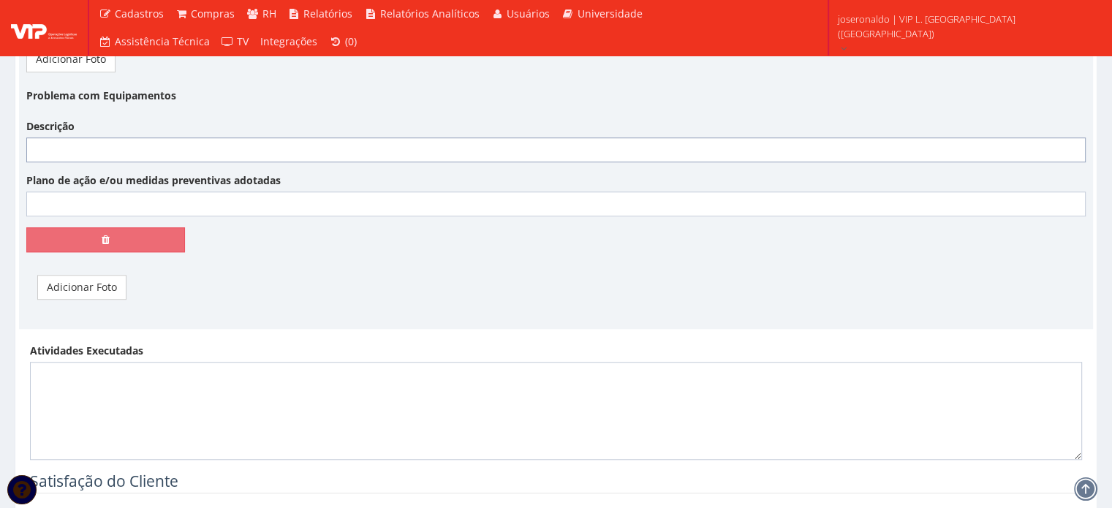
click at [109, 143] on input "Descrição" at bounding box center [556, 149] width 1060 height 25
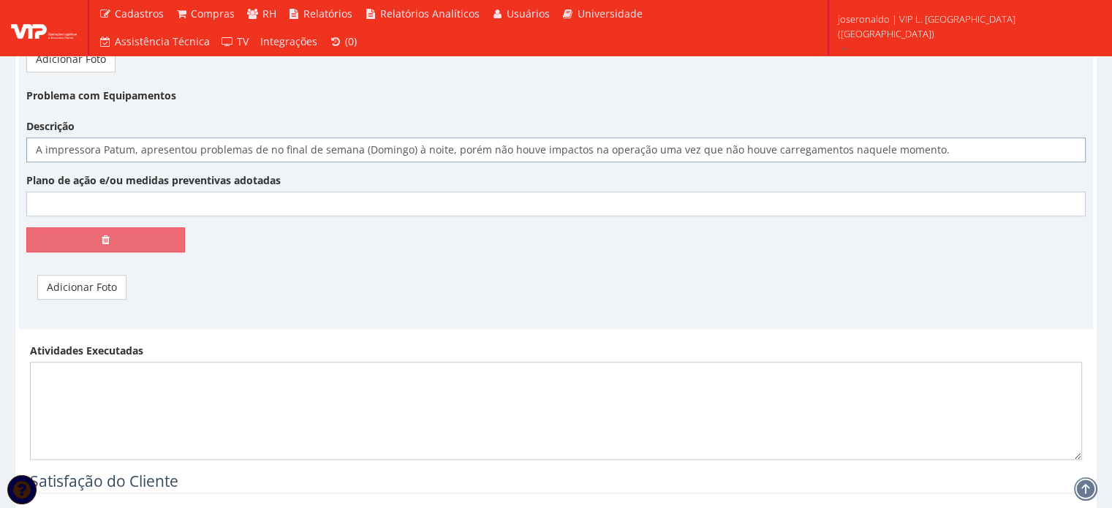
type input "A impressora Patum, apresentou problemas de no final de semana (Domingo) à noit…"
click at [164, 197] on input "Plano de ação e/ou medidas preventivas adotadas" at bounding box center [556, 204] width 1060 height 25
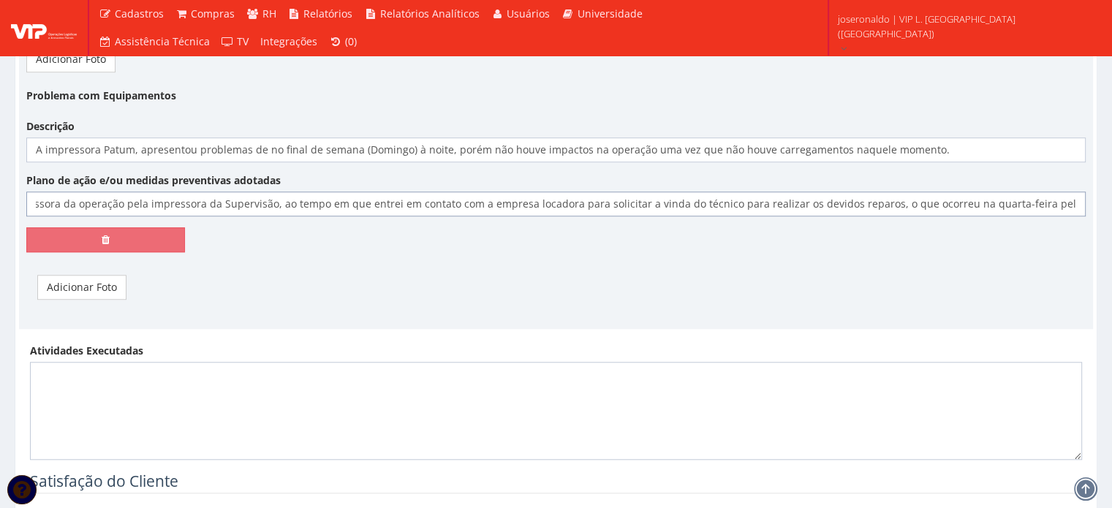
scroll to position [0, 173]
type input "Na Segunda-feira, troquei a impressora da operação pela impressora da Supervisã…"
click at [114, 291] on link "Adicionar Foto" at bounding box center [81, 287] width 89 height 25
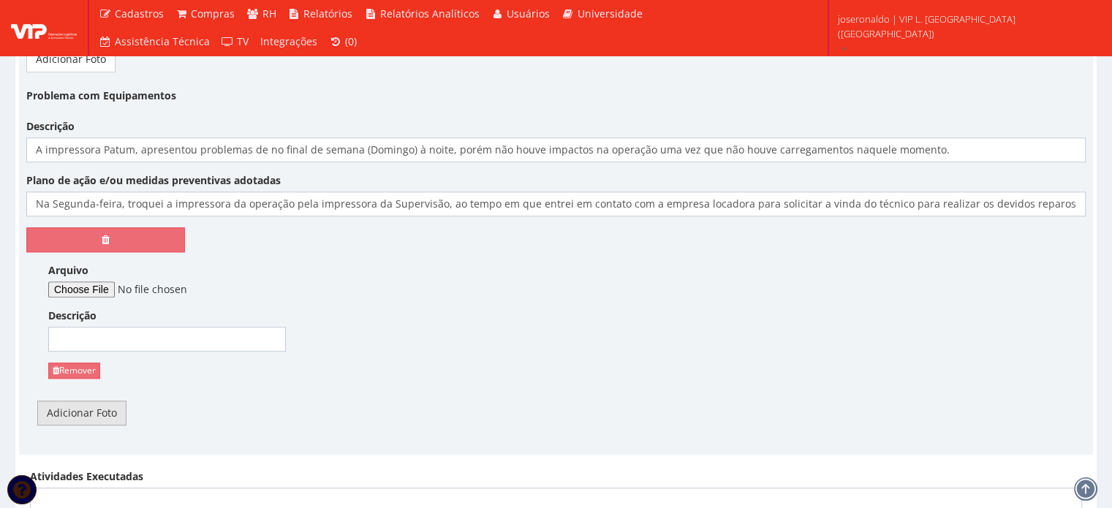
click at [86, 404] on link "Adicionar Foto" at bounding box center [81, 413] width 89 height 25
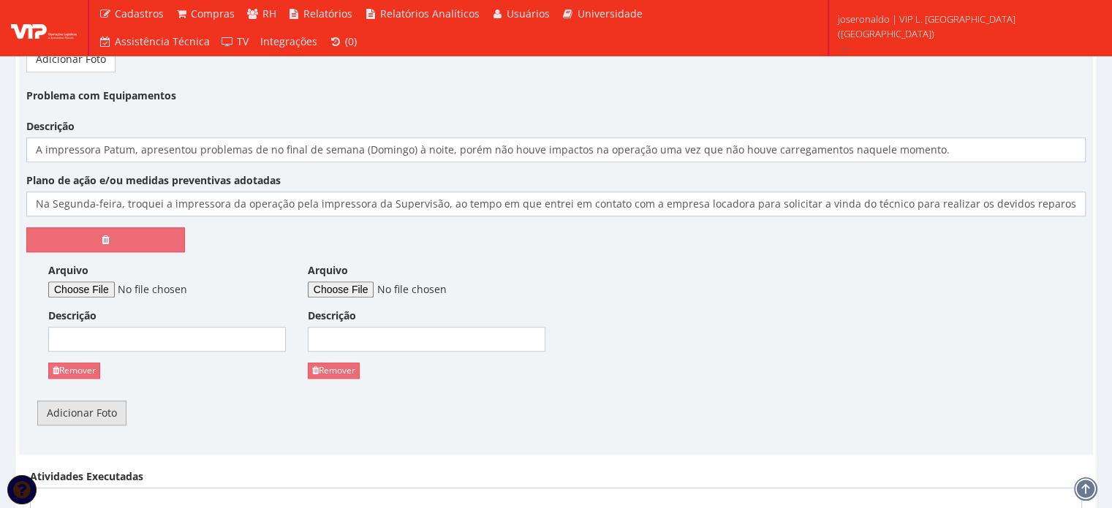
click at [86, 404] on link "Adicionar Foto" at bounding box center [81, 413] width 89 height 25
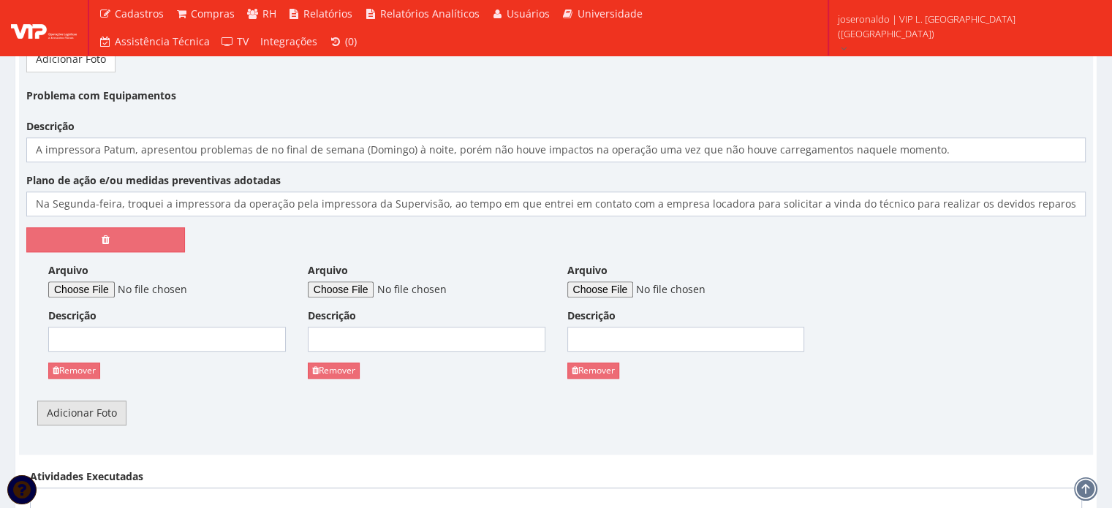
click at [86, 404] on link "Adicionar Foto" at bounding box center [81, 413] width 89 height 25
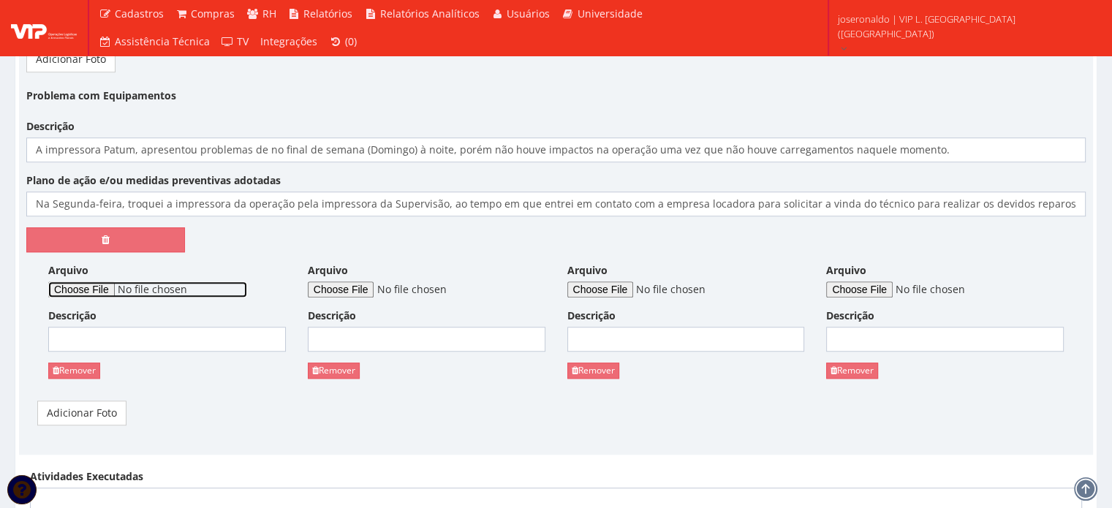
click at [114, 292] on input "Arquivo" at bounding box center [147, 290] width 199 height 16
type input "C:\fakepath\PROBLEMAS COM AS IMPRESSORAS (1).jpg"
click at [389, 298] on div "Arquivo Descrição Remover" at bounding box center [427, 326] width 260 height 127
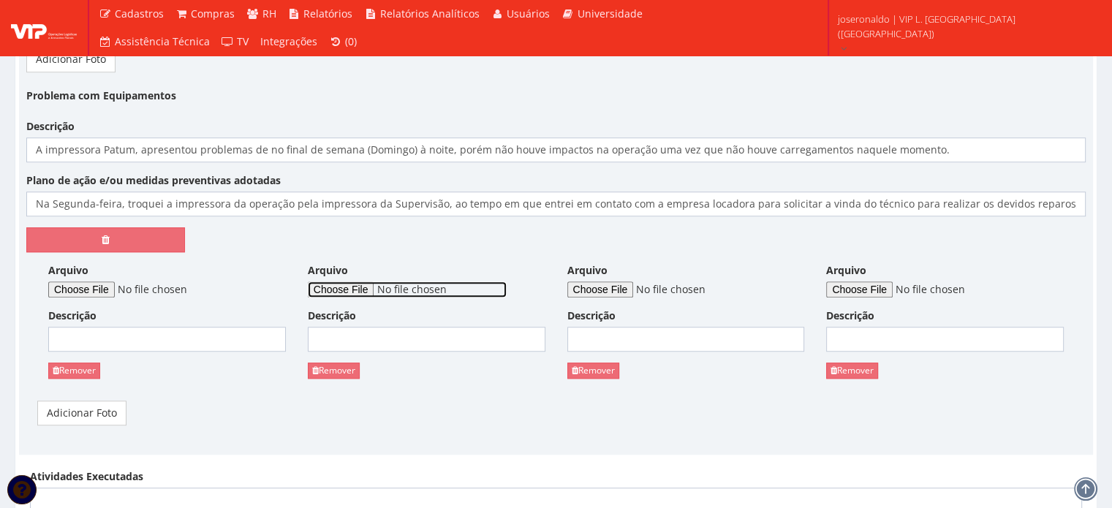
click at [394, 291] on input "Arquivo" at bounding box center [407, 290] width 199 height 16
type input "C:\fakepath\PROBLEMAS COM AS IMPRESSORAS (1).mp4"
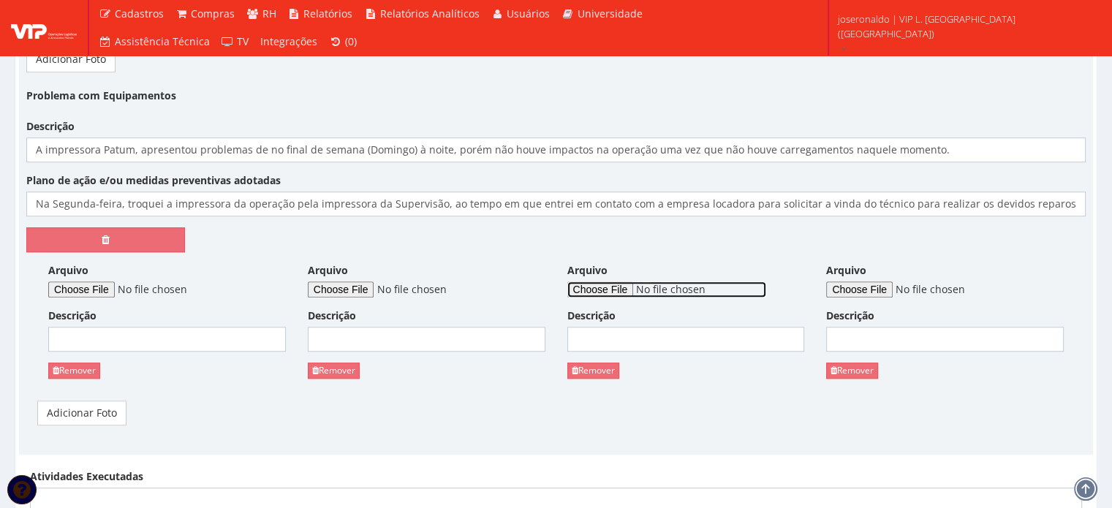
click at [655, 286] on input "Arquivo" at bounding box center [666, 290] width 199 height 16
type input "C:\fakepath\PROBLEMAS COM AS IMPRESSORAS (2).jpg"
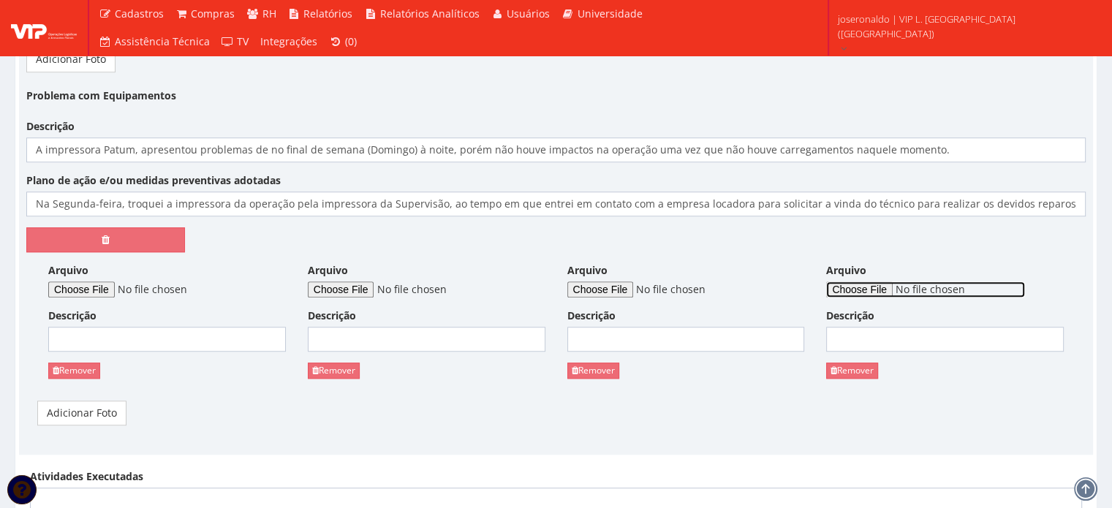
click at [872, 289] on input "Arquivo" at bounding box center [925, 290] width 199 height 16
type input "C:\fakepath\PROBLEMAS COM AS IMPRESSORAS (2).mp4"
click at [154, 339] on input "Descrição" at bounding box center [167, 339] width 238 height 25
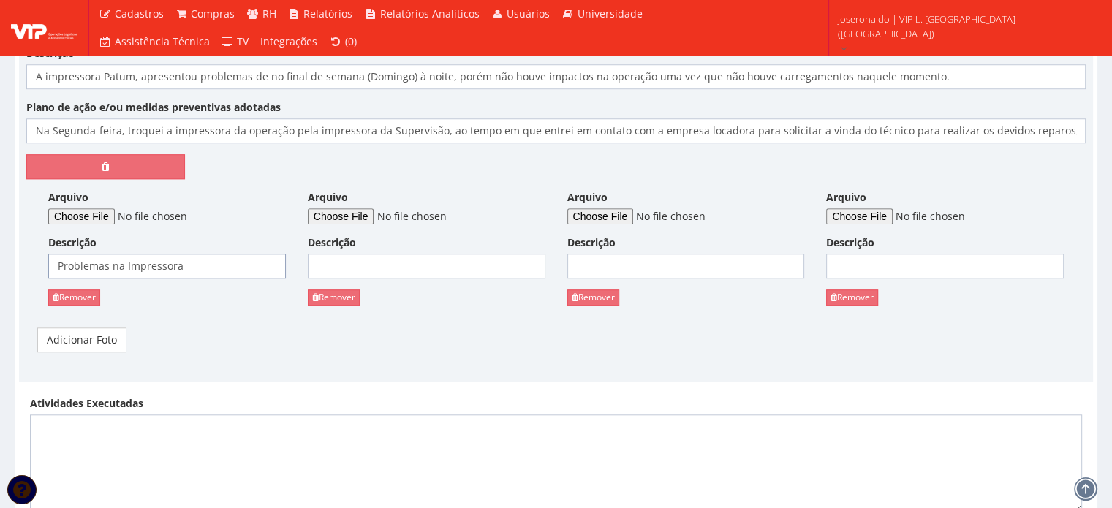
drag, startPoint x: 189, startPoint y: 263, endPoint x: 52, endPoint y: 265, distance: 137.5
click at [52, 265] on input "Problemas na Impressora" at bounding box center [167, 266] width 238 height 25
type input "Problemas na Impressora"
click at [342, 270] on input "Descrição" at bounding box center [427, 266] width 238 height 25
paste input "Problemas na Impressora"
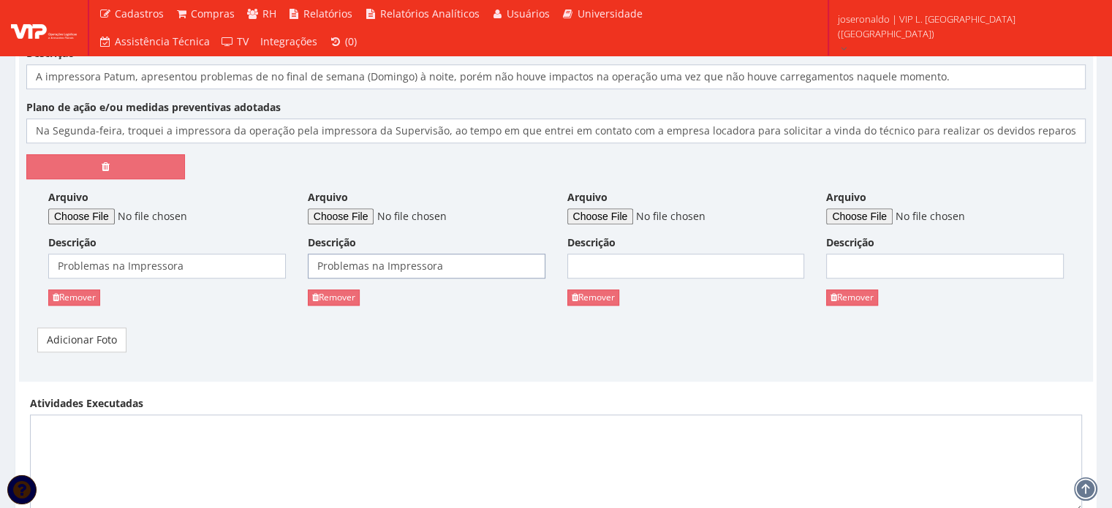
type input "Problemas na Impressora"
click at [600, 268] on input "Descrição" at bounding box center [686, 266] width 238 height 25
paste input "Problemas na Impressora"
type input "Problemas na Impressora"
click at [894, 274] on input "Descrição" at bounding box center [945, 266] width 238 height 25
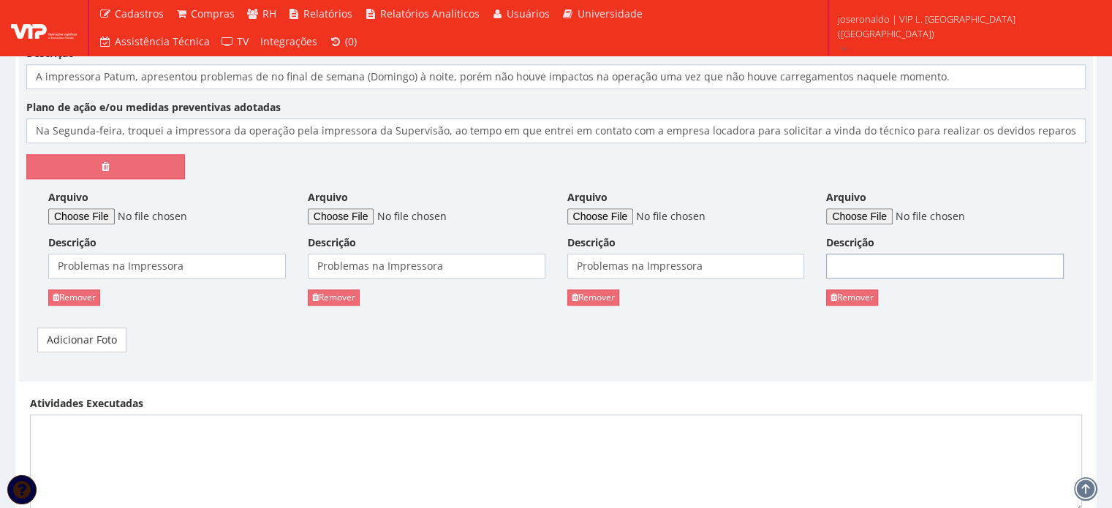
paste input "Problemas na Impressora"
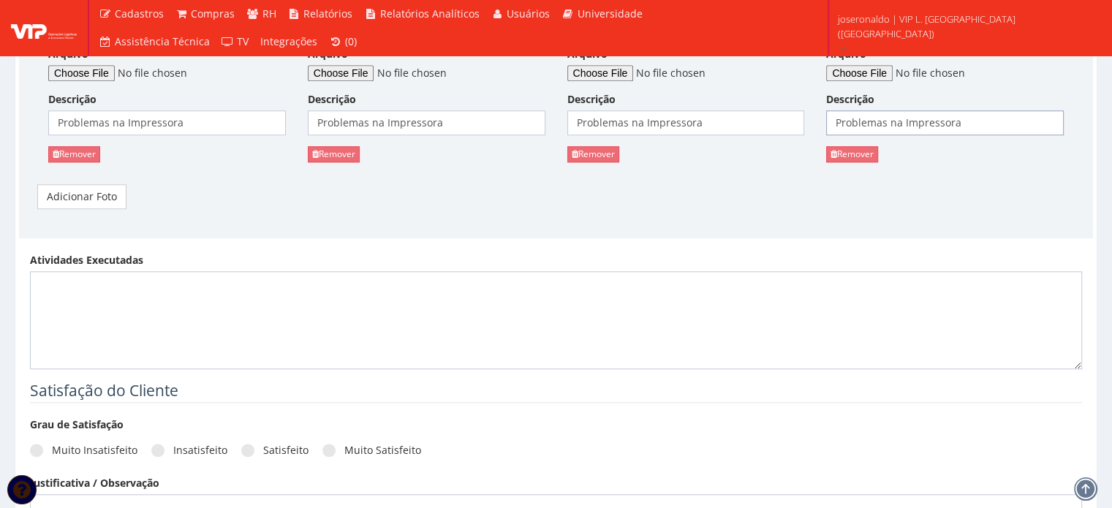
scroll to position [1389, 0]
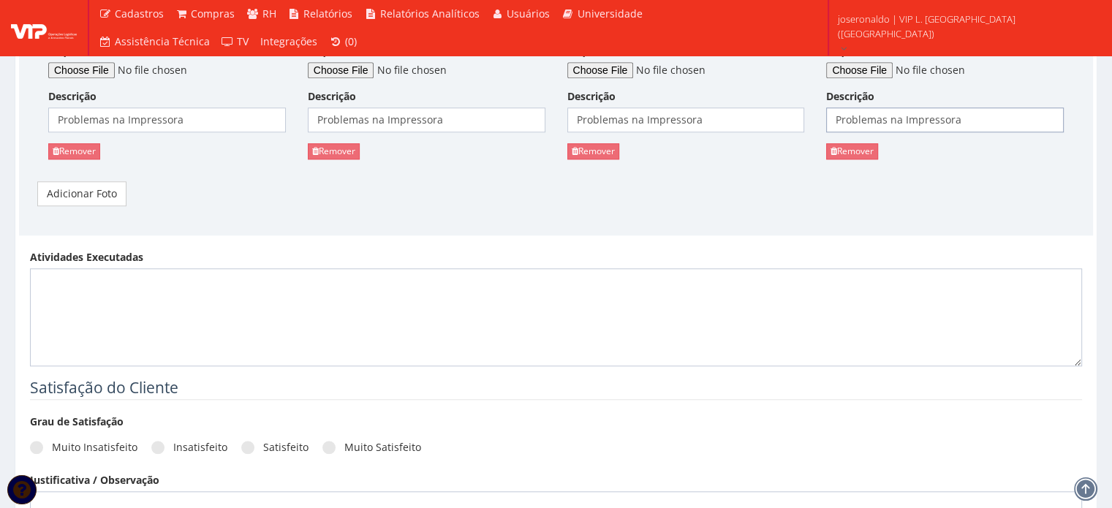
type input "Problemas na Impressora"
click at [97, 292] on textarea "Atividades Executadas" at bounding box center [556, 317] width 1052 height 98
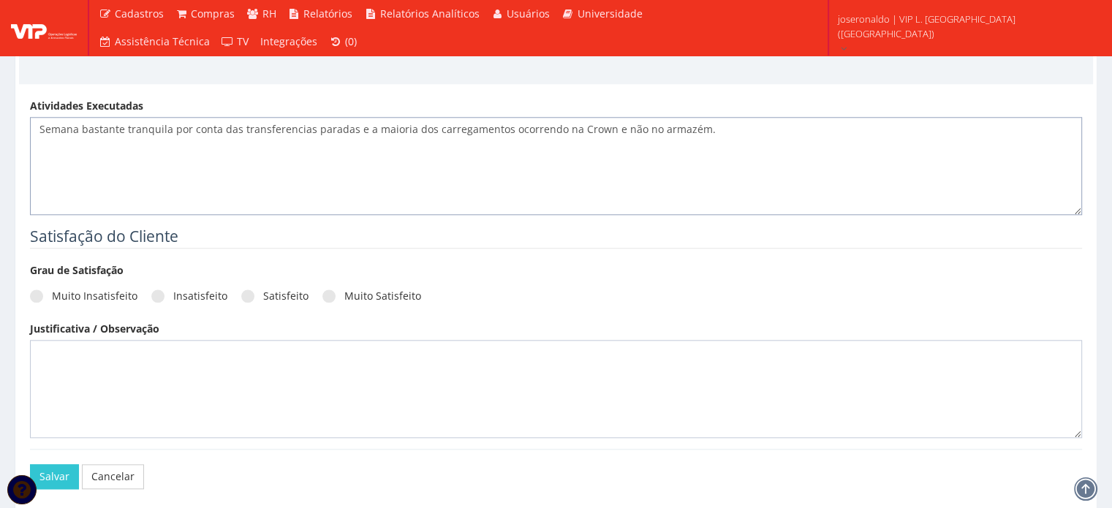
scroll to position [1605, 0]
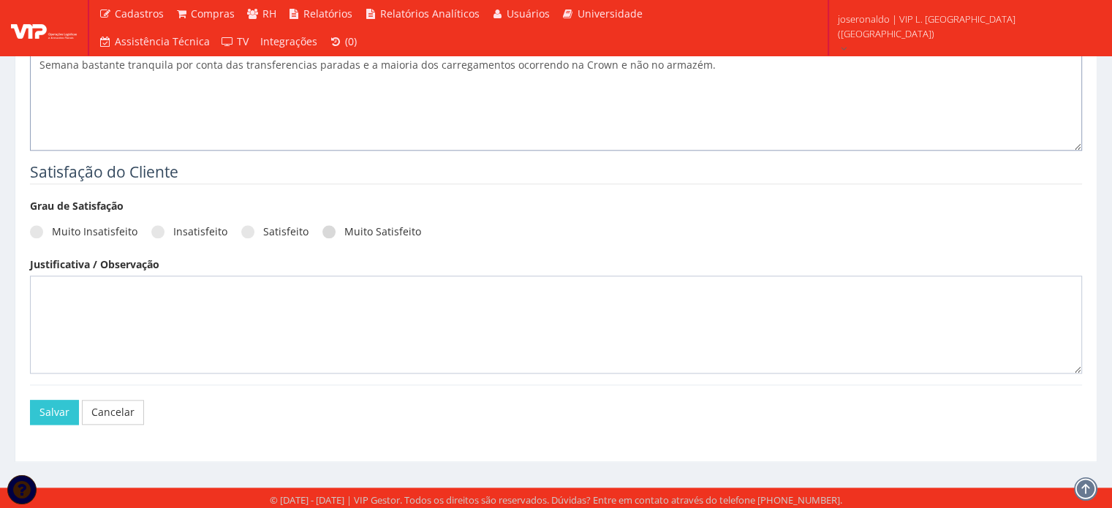
type textarea "Semana bastante tranquila por conta das transferencias paradas e a maioria dos …"
click at [369, 230] on label "Muito Satisfeito" at bounding box center [371, 232] width 99 height 15
click at [354, 230] on input "Muito Satisfeito" at bounding box center [349, 232] width 10 height 10
radio input "true"
click at [369, 230] on label "Muito Satisfeito" at bounding box center [371, 232] width 99 height 15
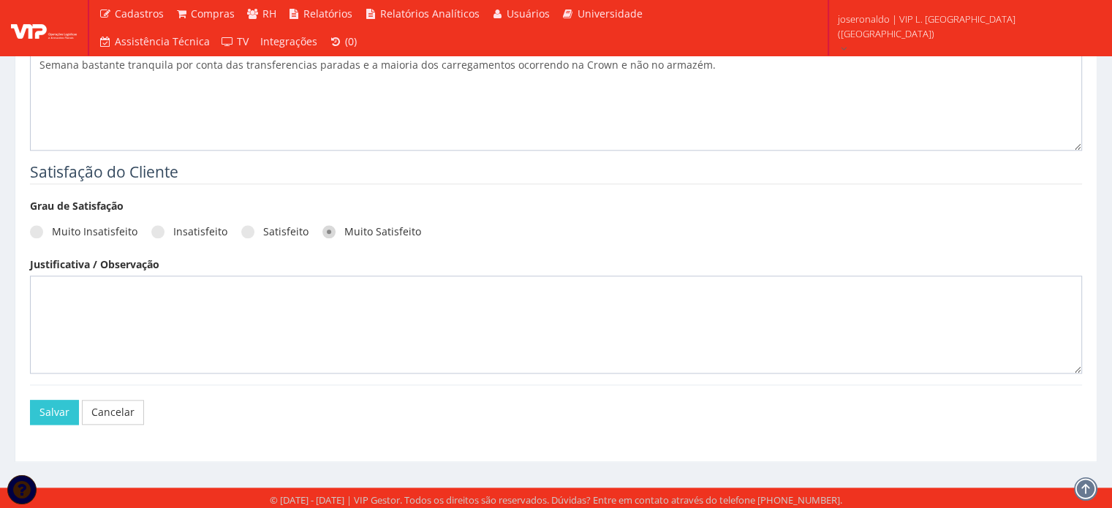
click at [354, 230] on input "Muito Satisfeito" at bounding box center [349, 232] width 10 height 10
click at [236, 308] on textarea at bounding box center [556, 325] width 1052 height 98
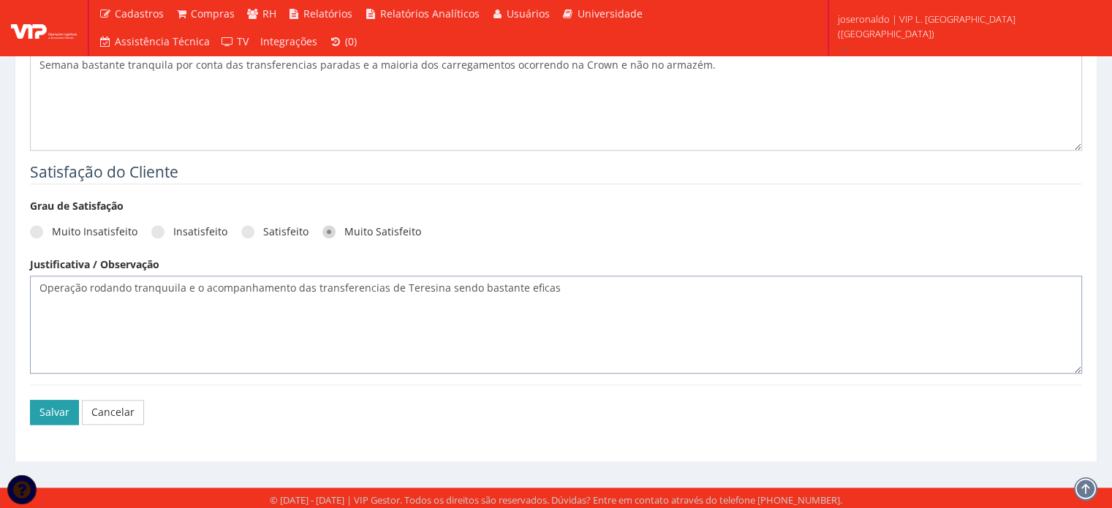
type textarea "Operação rodando tranquuila e o acompanhamento das transferencias de Teresina s…"
click at [64, 412] on button "Salvar" at bounding box center [54, 412] width 49 height 25
